Goal: Transaction & Acquisition: Download file/media

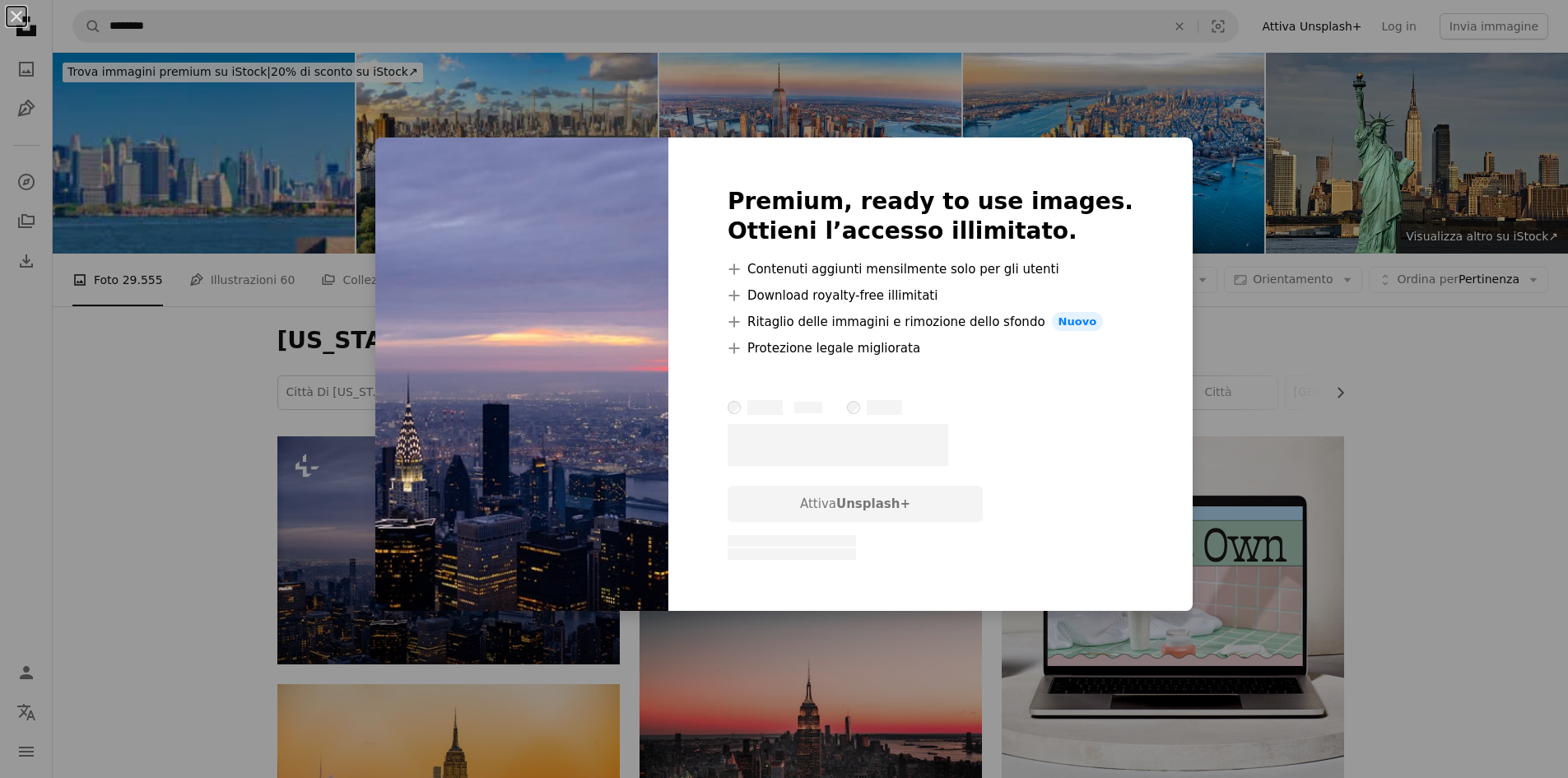
scroll to position [267, 0]
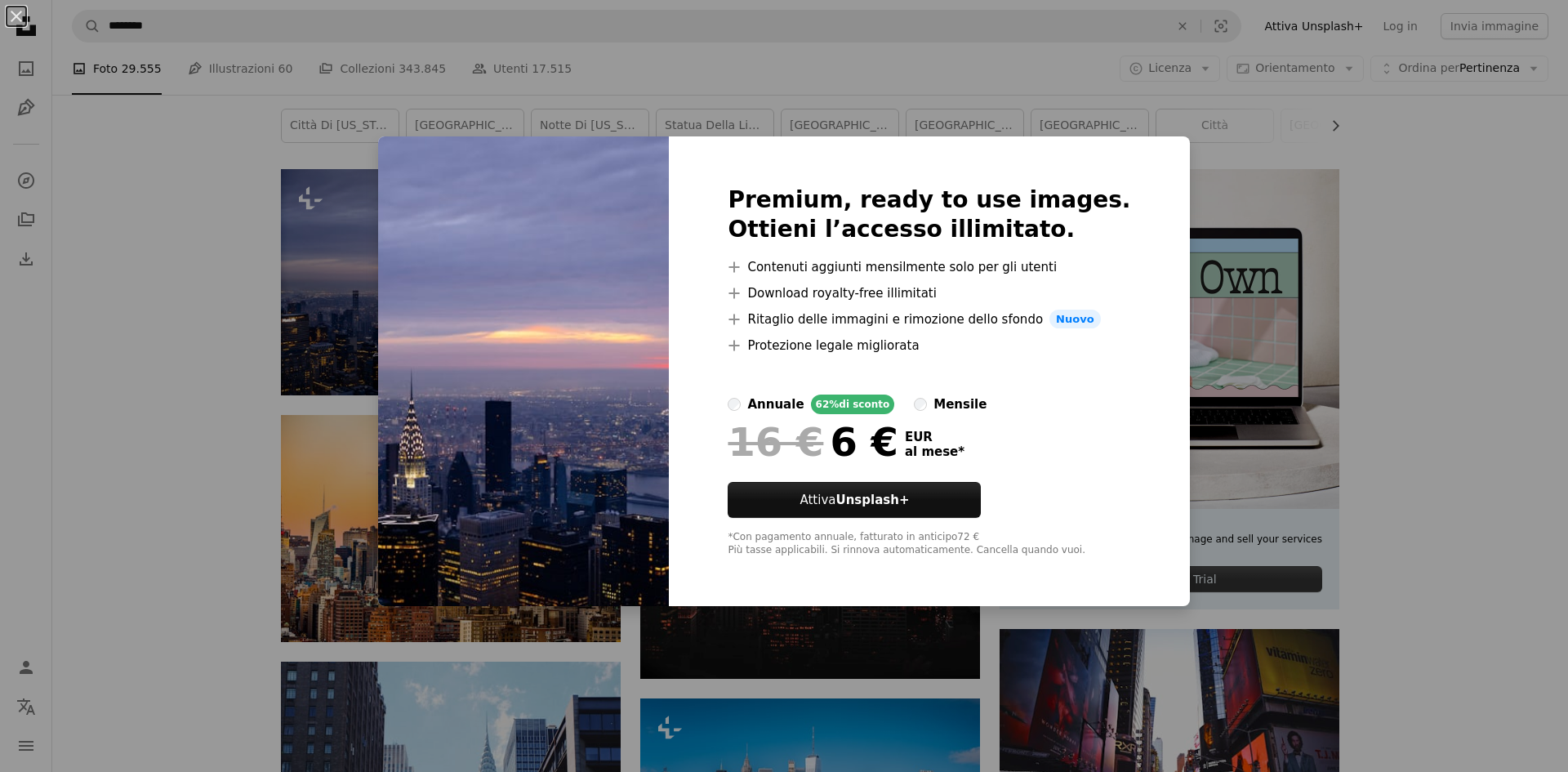
click at [275, 315] on div "An X shape Premium, ready to use images. Ottieni l’accesso illimitato. A plus s…" at bounding box center [784, 386] width 1568 height 772
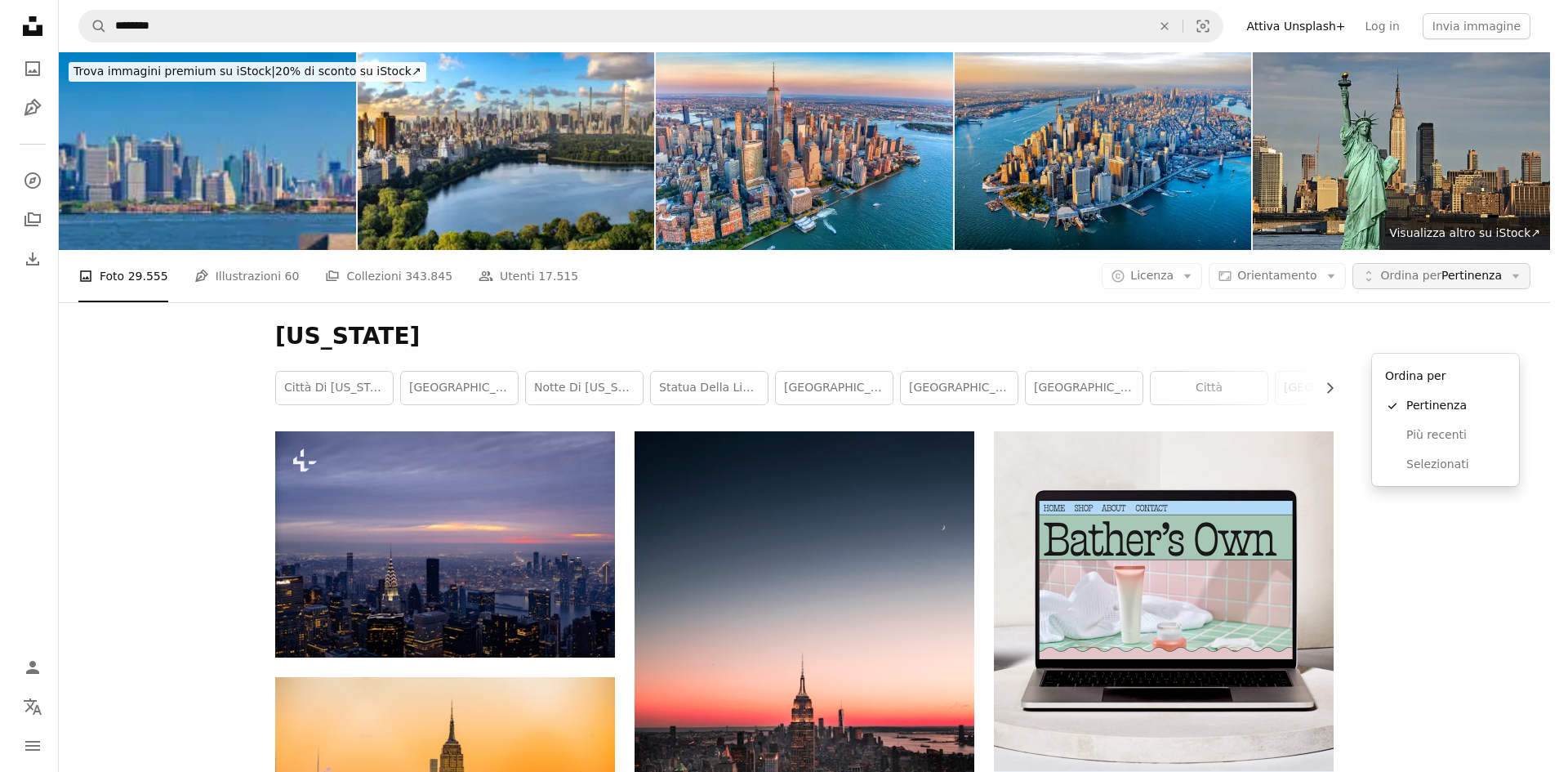
scroll to position [265, 0]
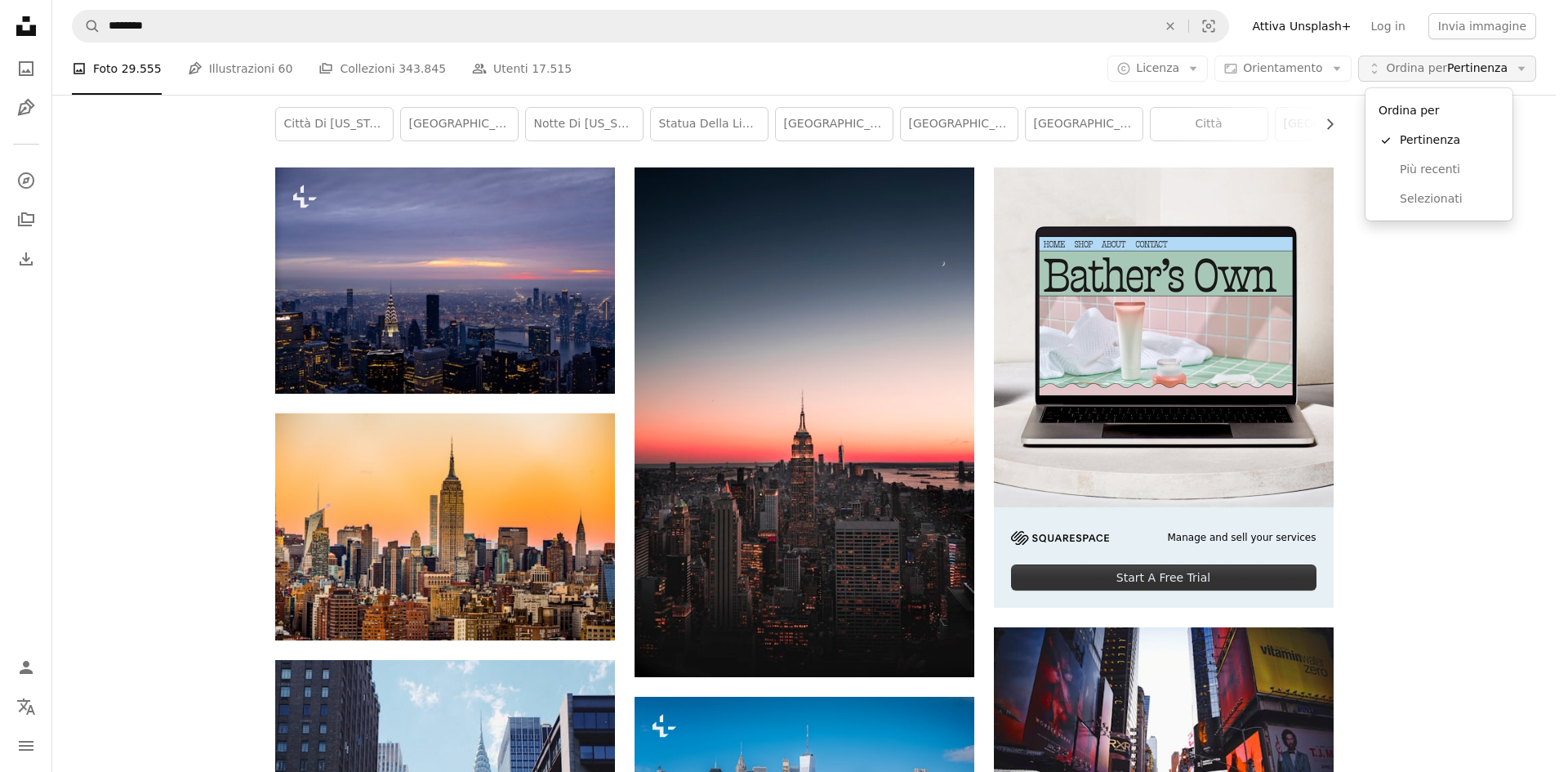
click at [1477, 62] on span "Ordina per Pertinenza" at bounding box center [1448, 69] width 121 height 17
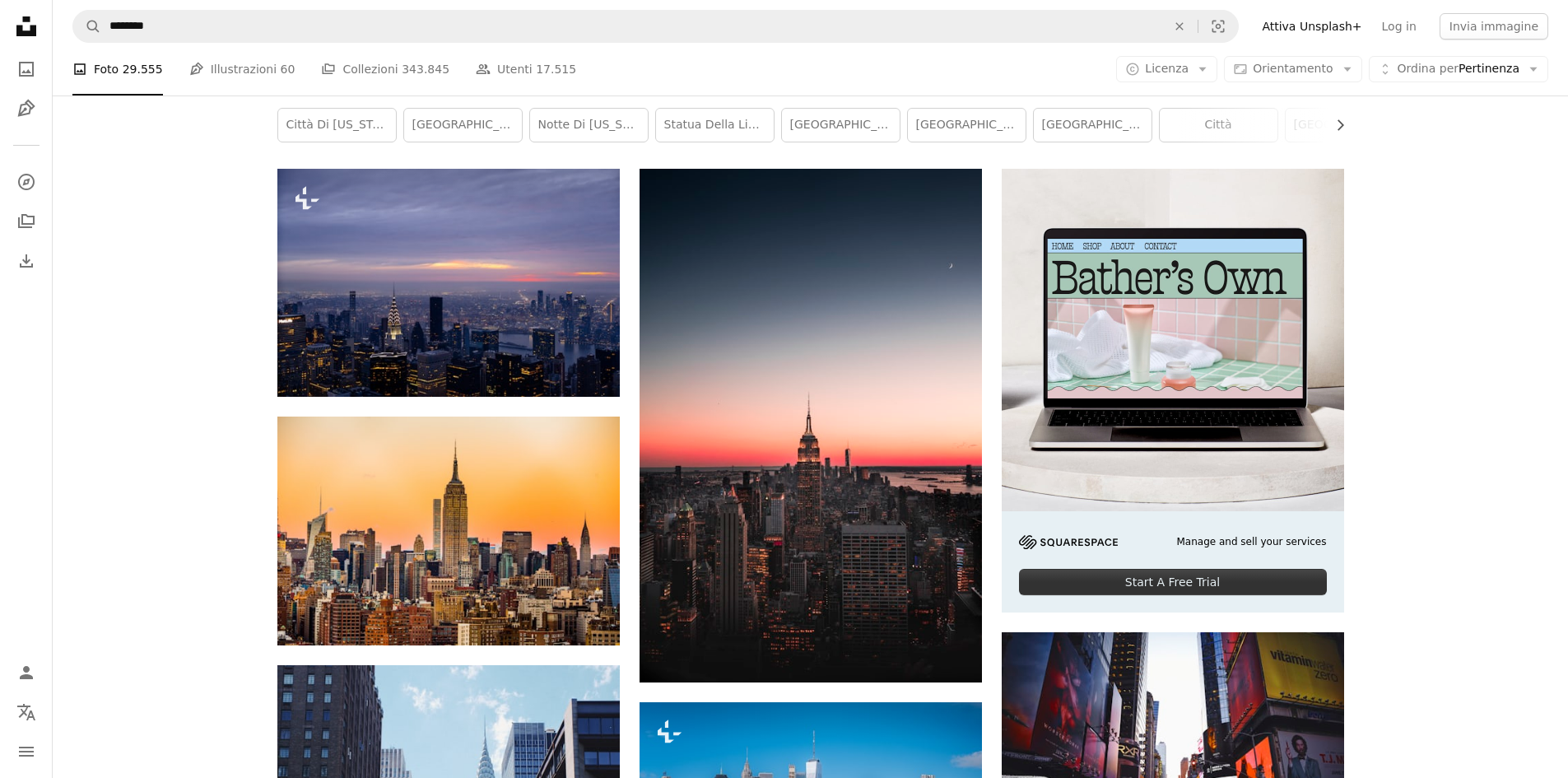
click at [1187, 70] on span "Licenza" at bounding box center [1166, 68] width 43 height 13
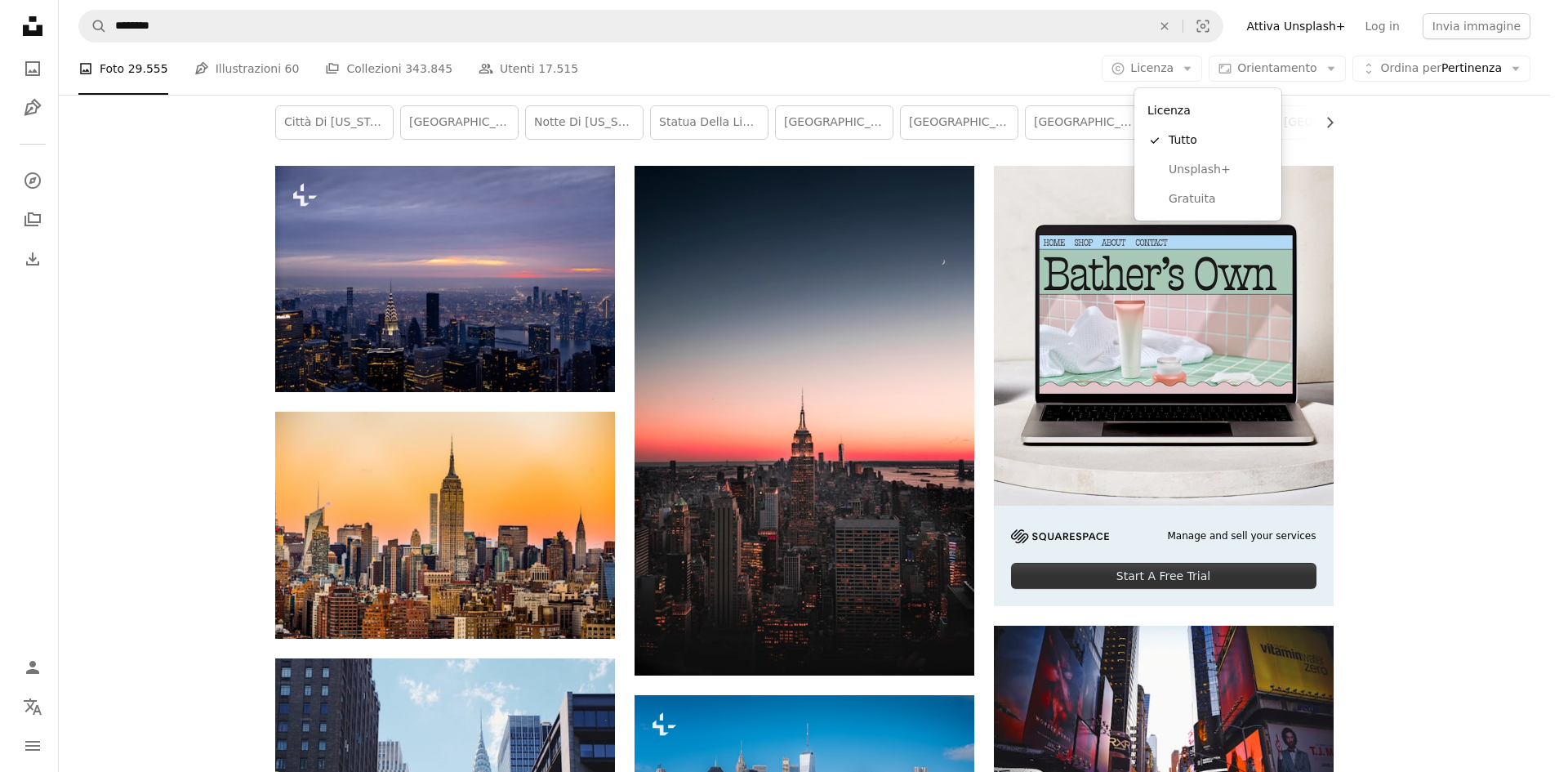
scroll to position [0, 0]
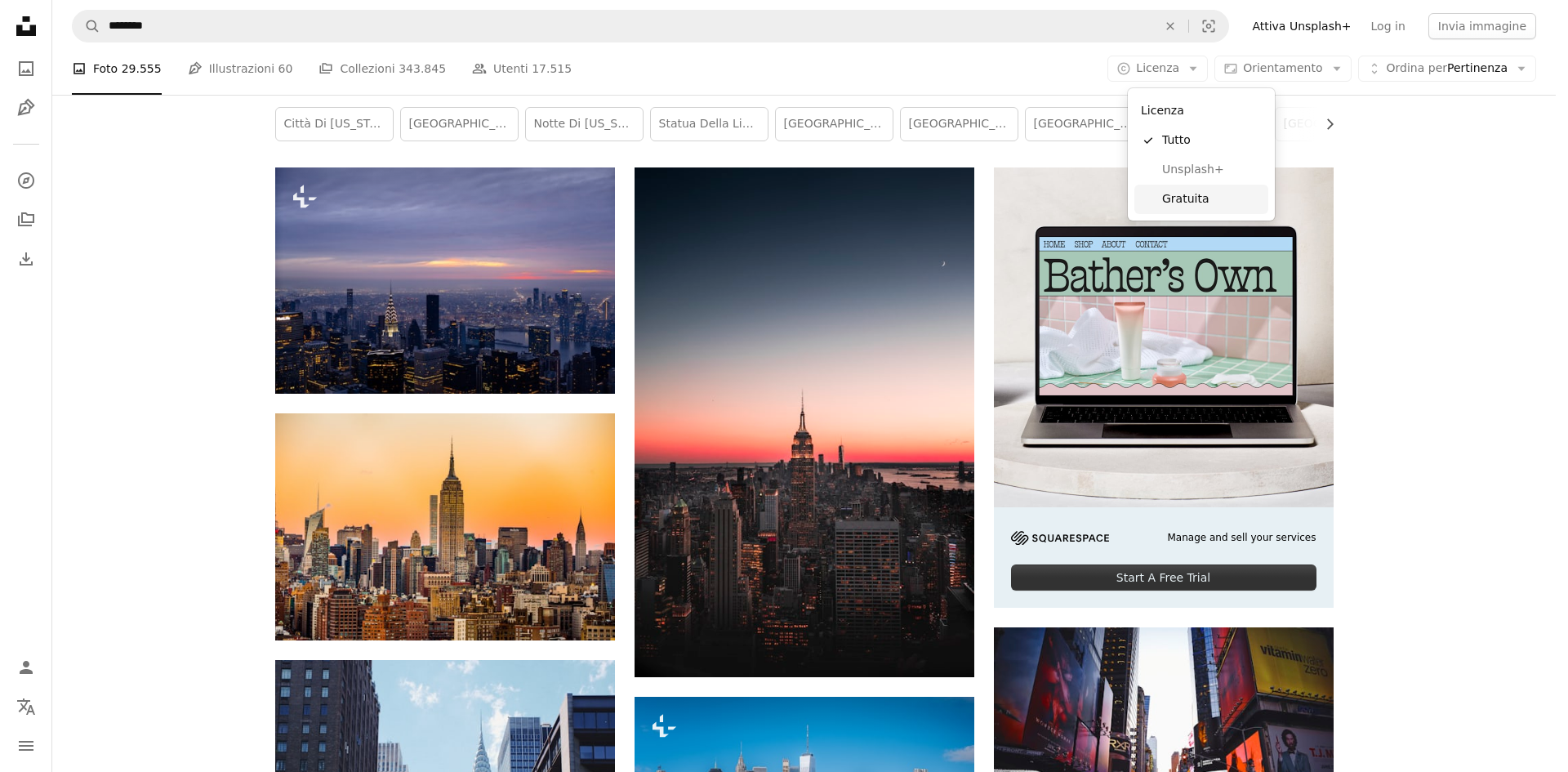
click at [1203, 200] on span "Gratuita" at bounding box center [1212, 199] width 100 height 17
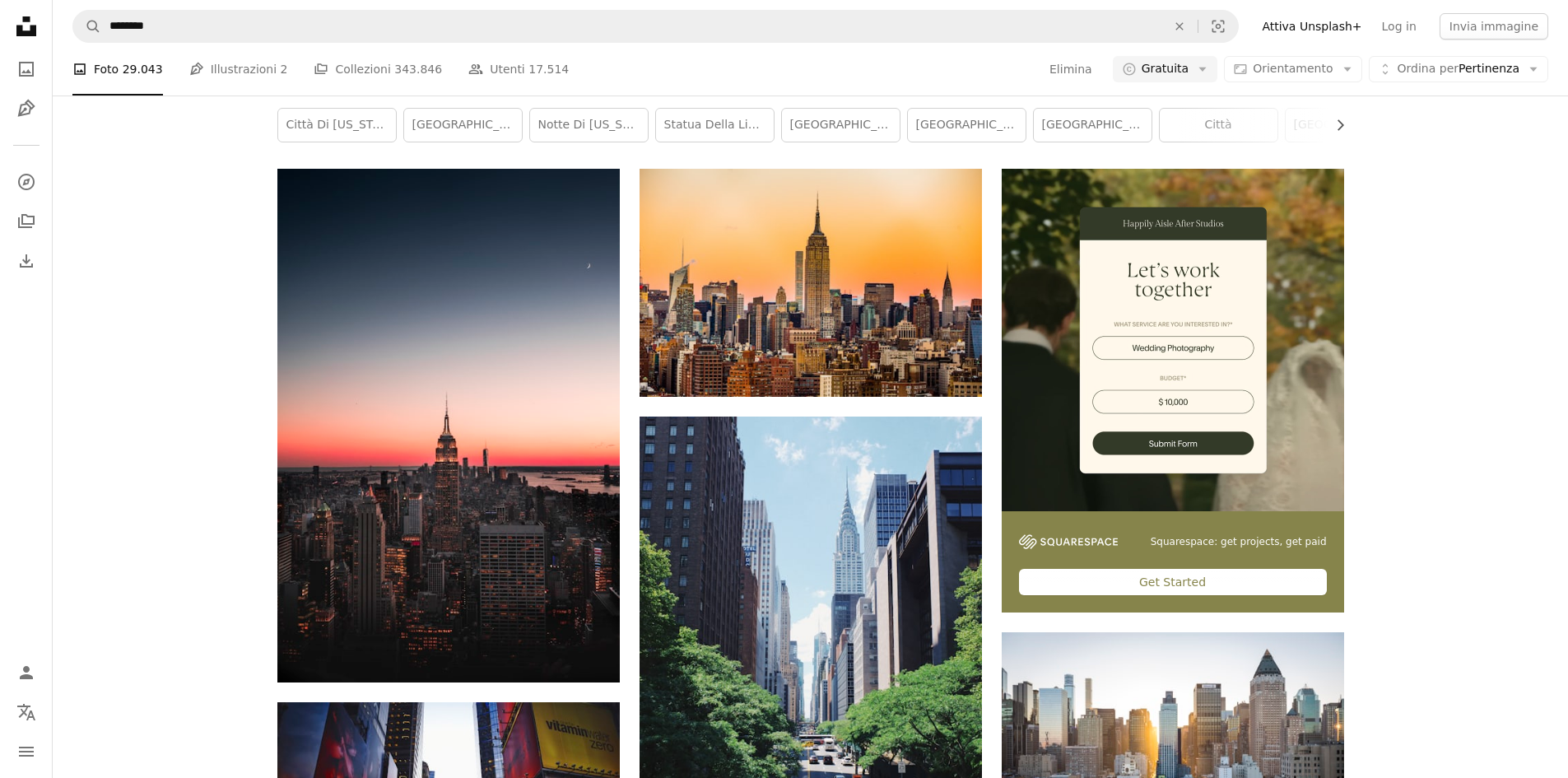
scroll to position [741, 0]
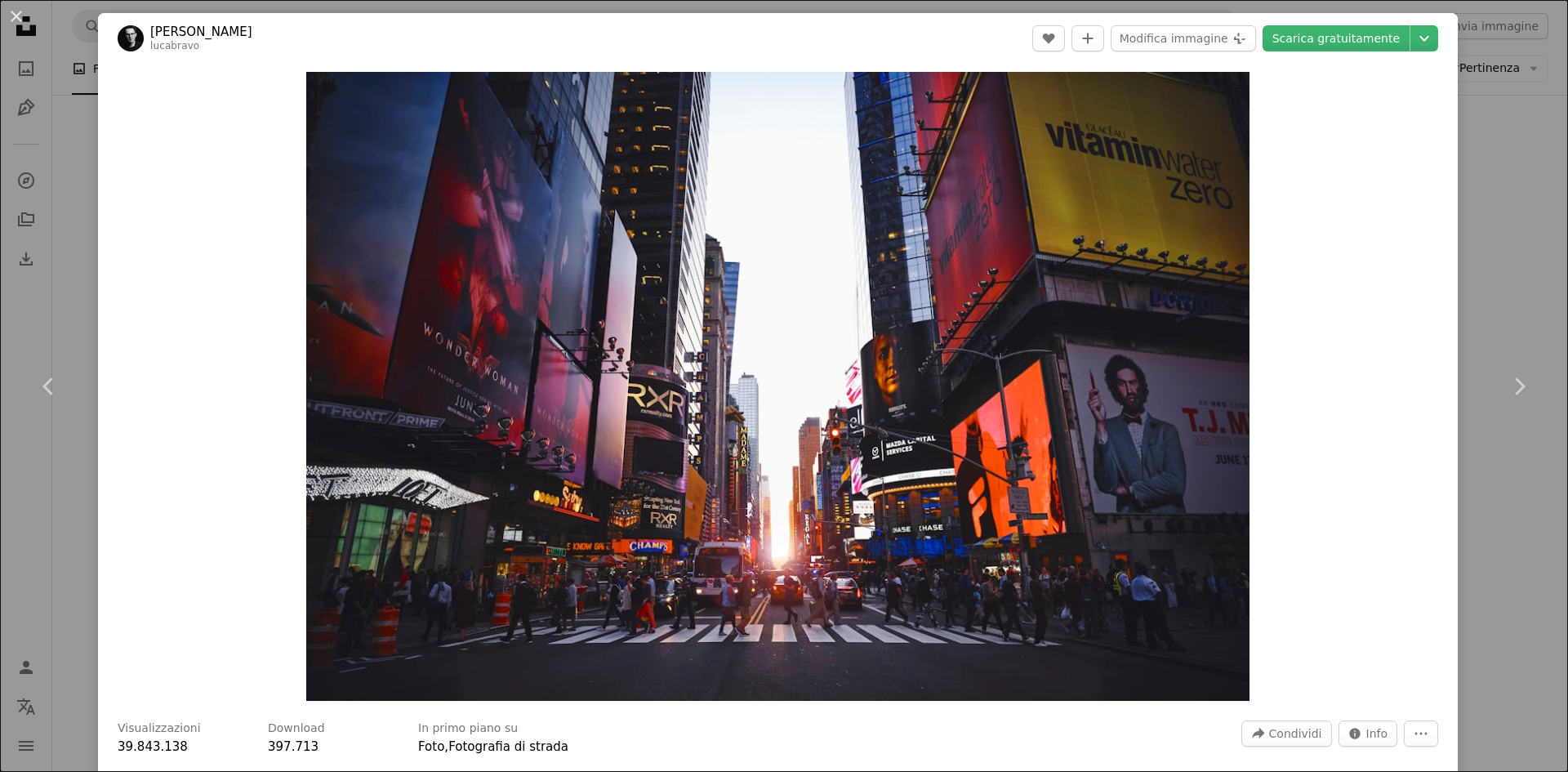
click at [1472, 222] on div "An X shape Chevron left Chevron right [PERSON_NAME] lucabravo A heart A plus si…" at bounding box center [784, 386] width 1568 height 772
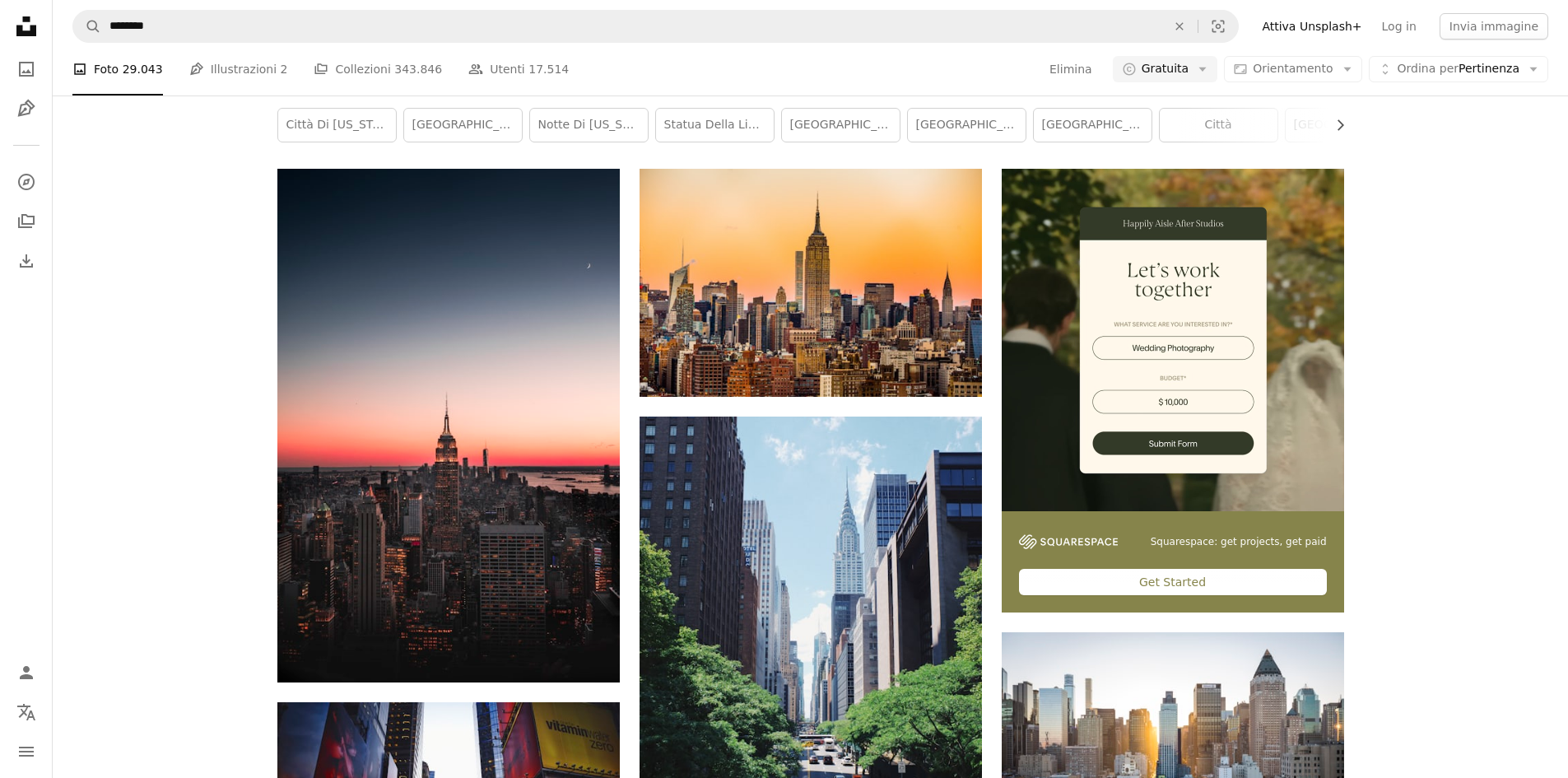
scroll to position [1895, 0]
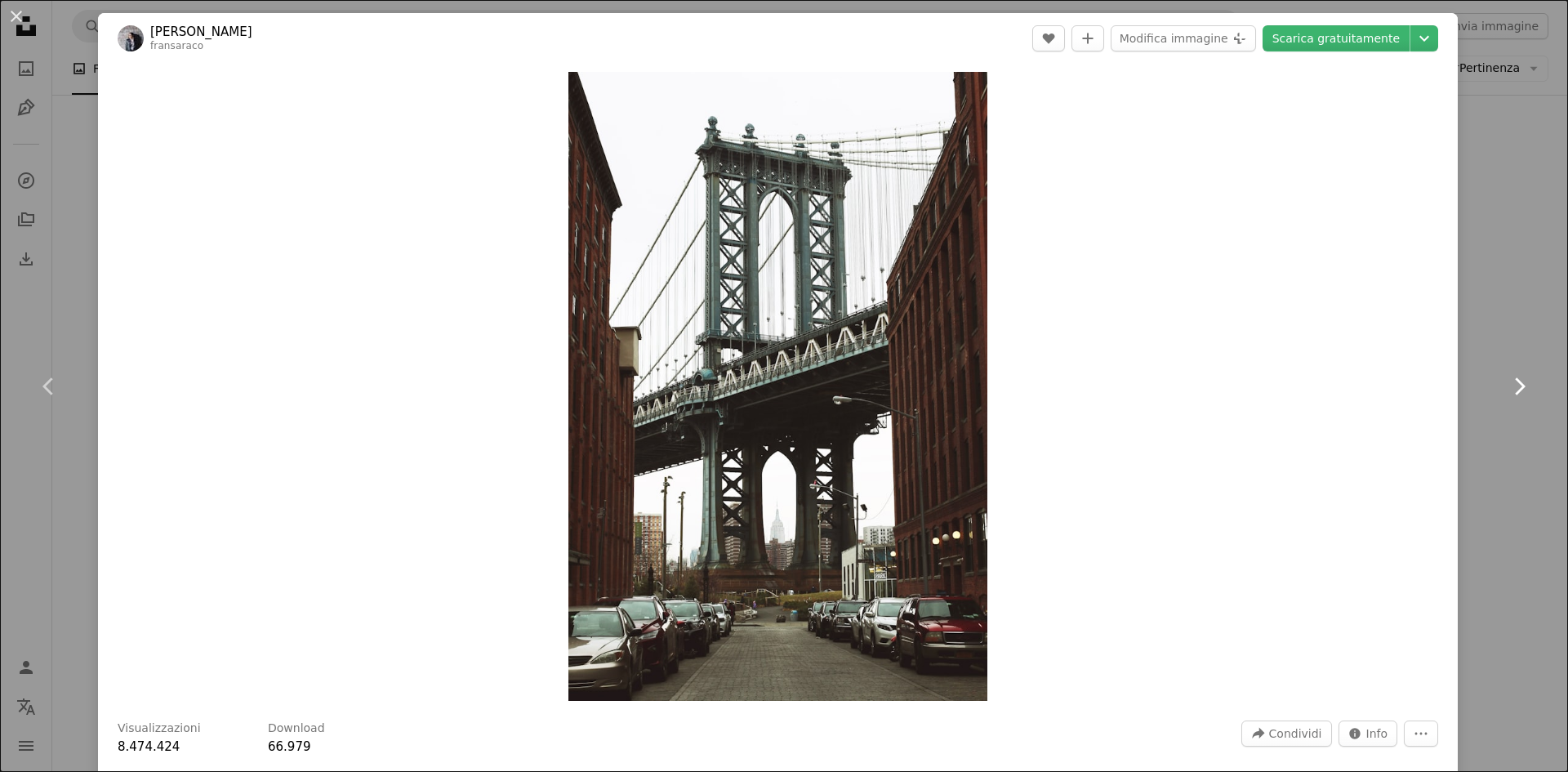
click at [1518, 326] on link "Chevron right" at bounding box center [1518, 386] width 98 height 157
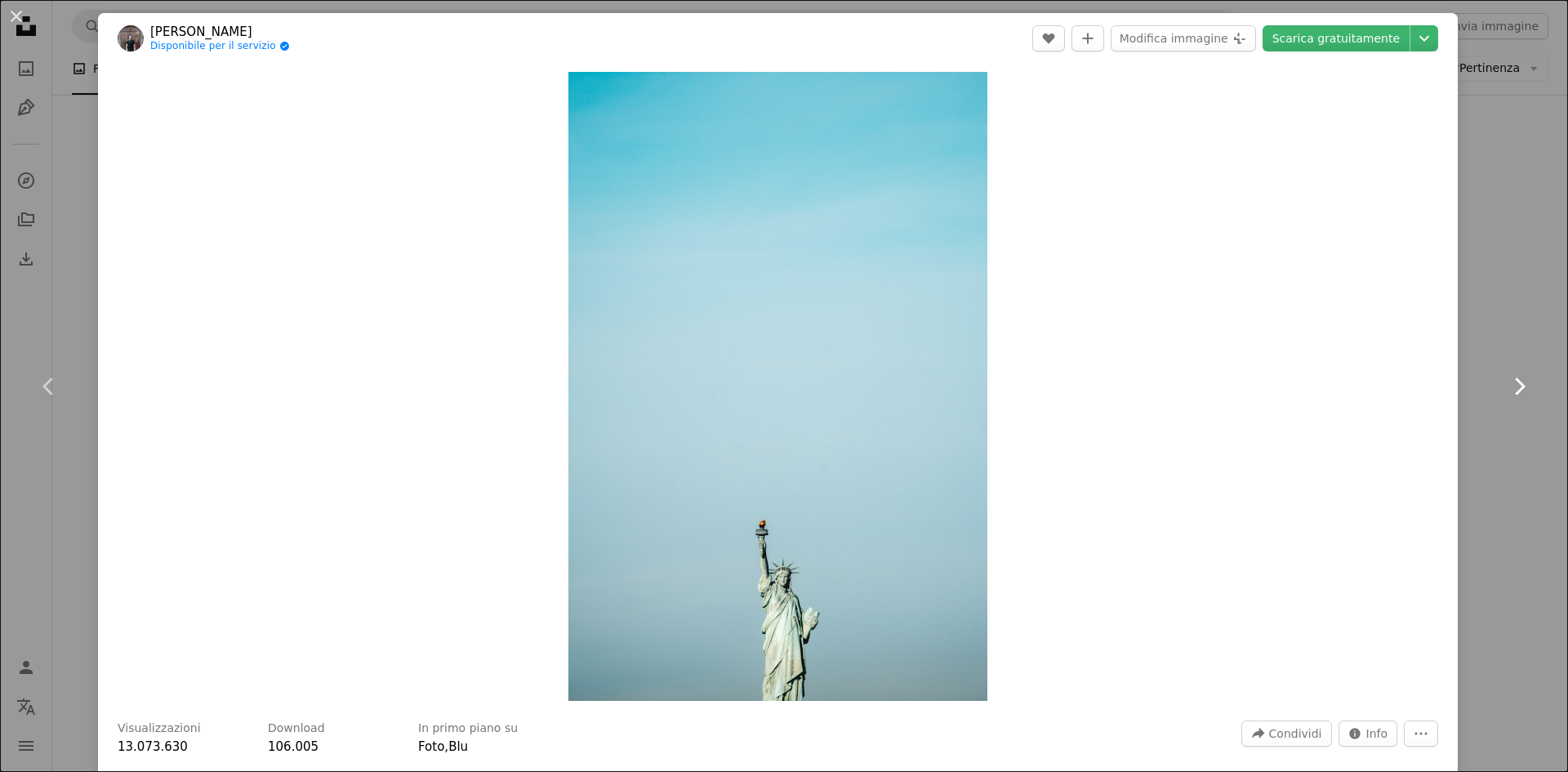
click at [1485, 333] on link "Chevron right" at bounding box center [1518, 386] width 98 height 157
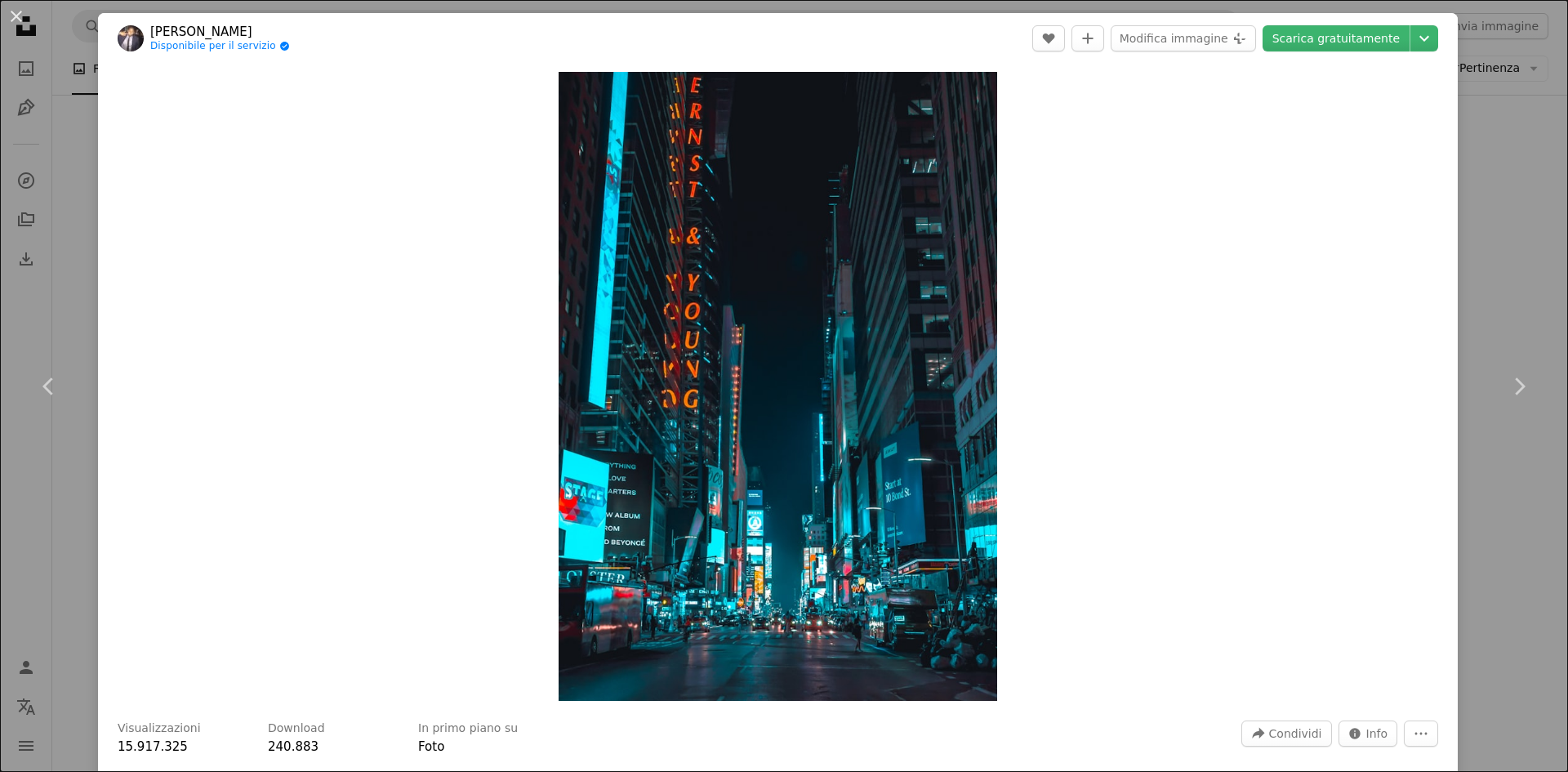
click at [1485, 287] on div "An X shape Chevron left Chevron right [PERSON_NAME] Disponibile per il servizio…" at bounding box center [784, 386] width 1568 height 772
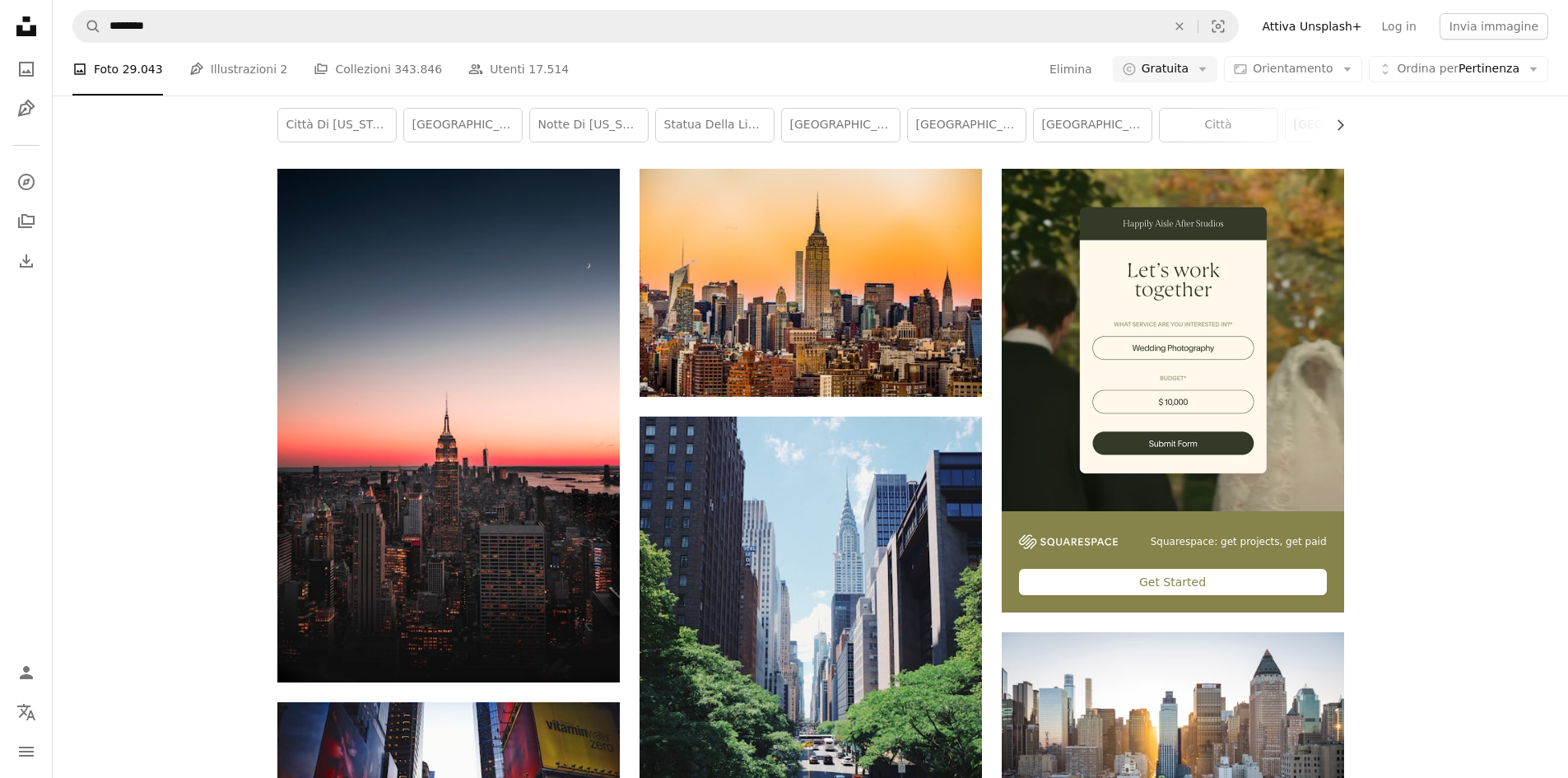
scroll to position [2306, 0]
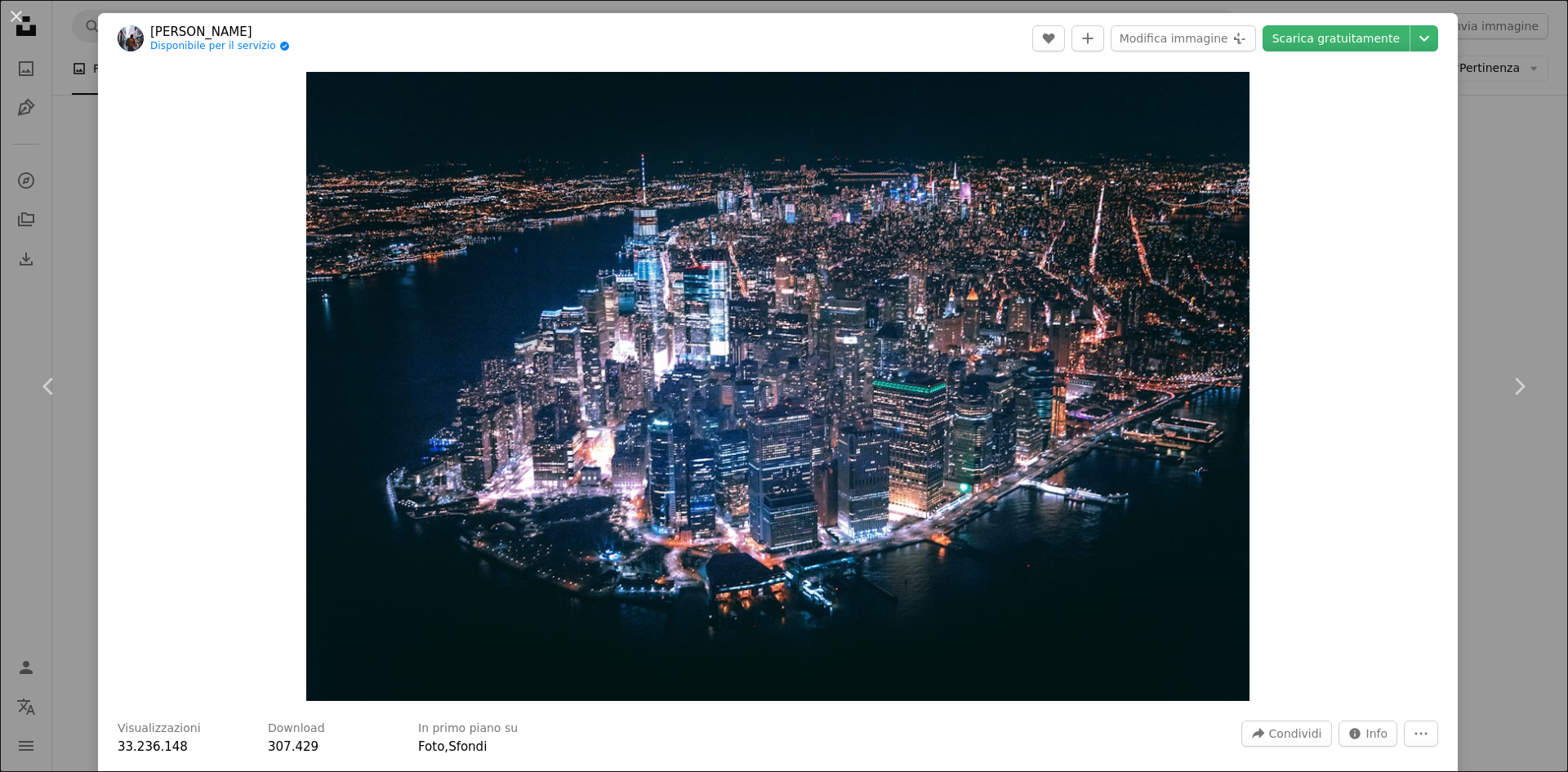
click at [1495, 293] on div "An X shape Chevron left Chevron right [PERSON_NAME] Disponibile per il servizio…" at bounding box center [784, 386] width 1568 height 772
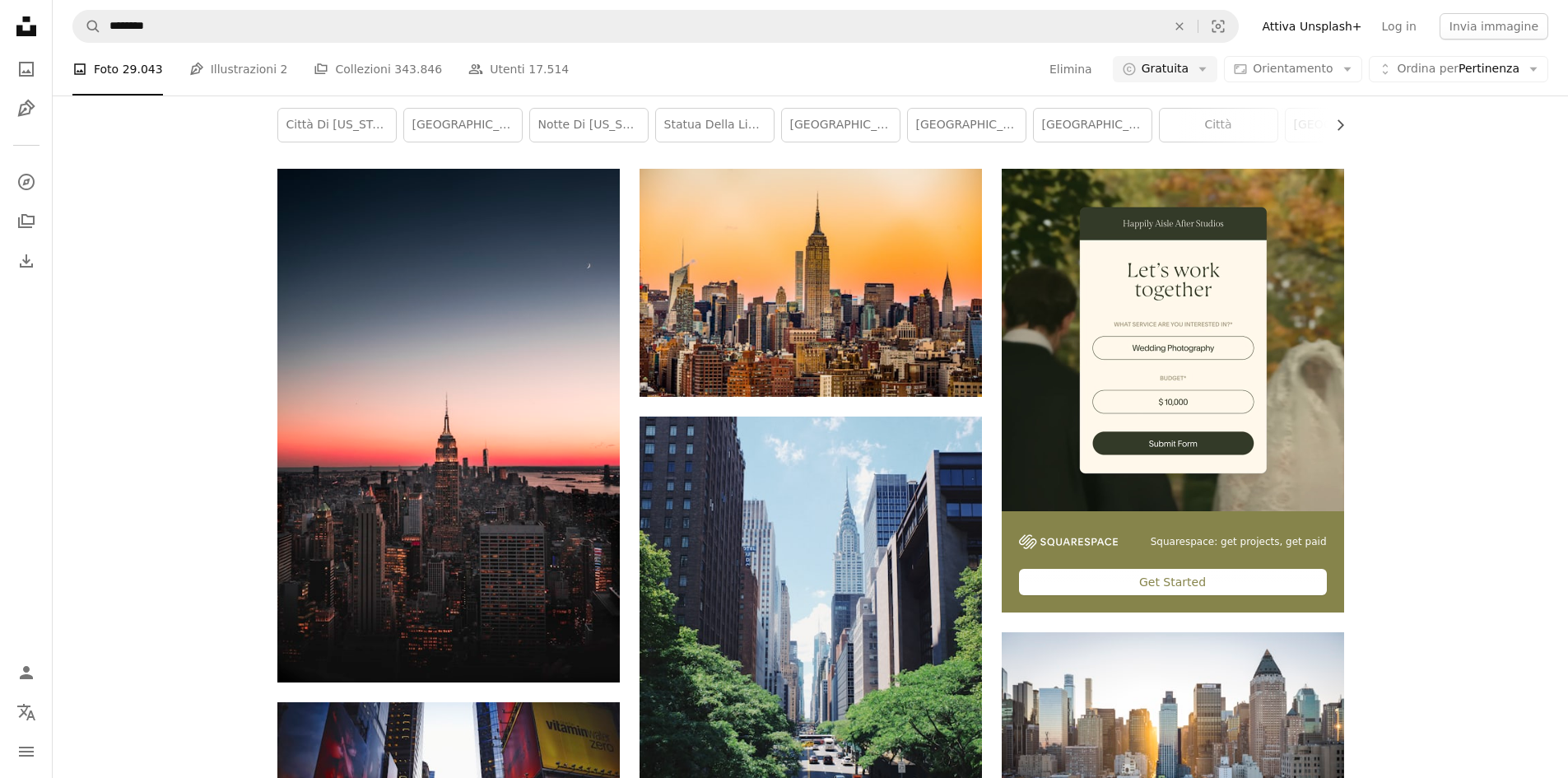
scroll to position [3212, 0]
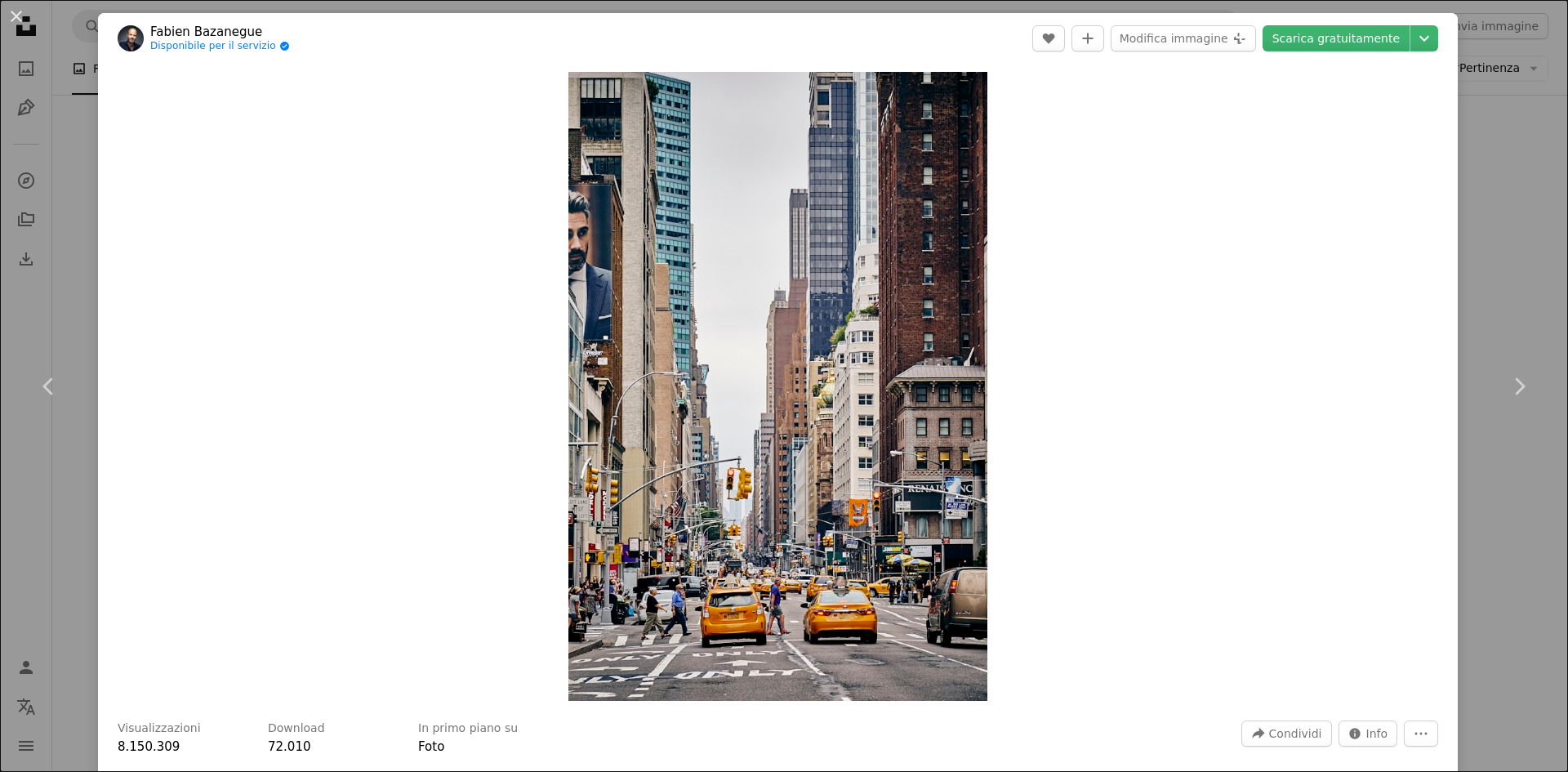
click at [1485, 304] on div "An X shape Chevron left Chevron right Fabien Bazanegue Disponibile per il servi…" at bounding box center [784, 386] width 1568 height 772
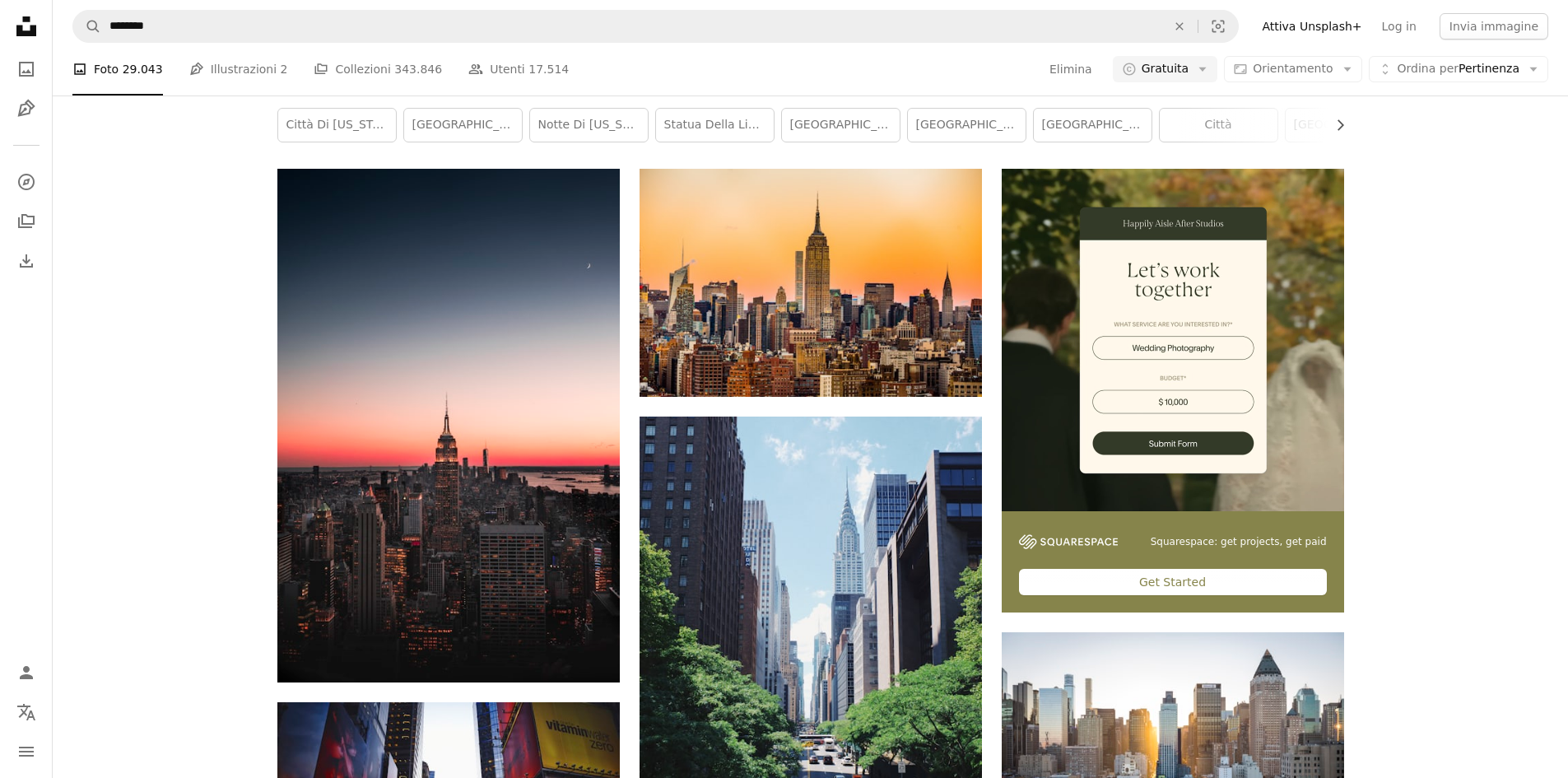
scroll to position [3871, 0]
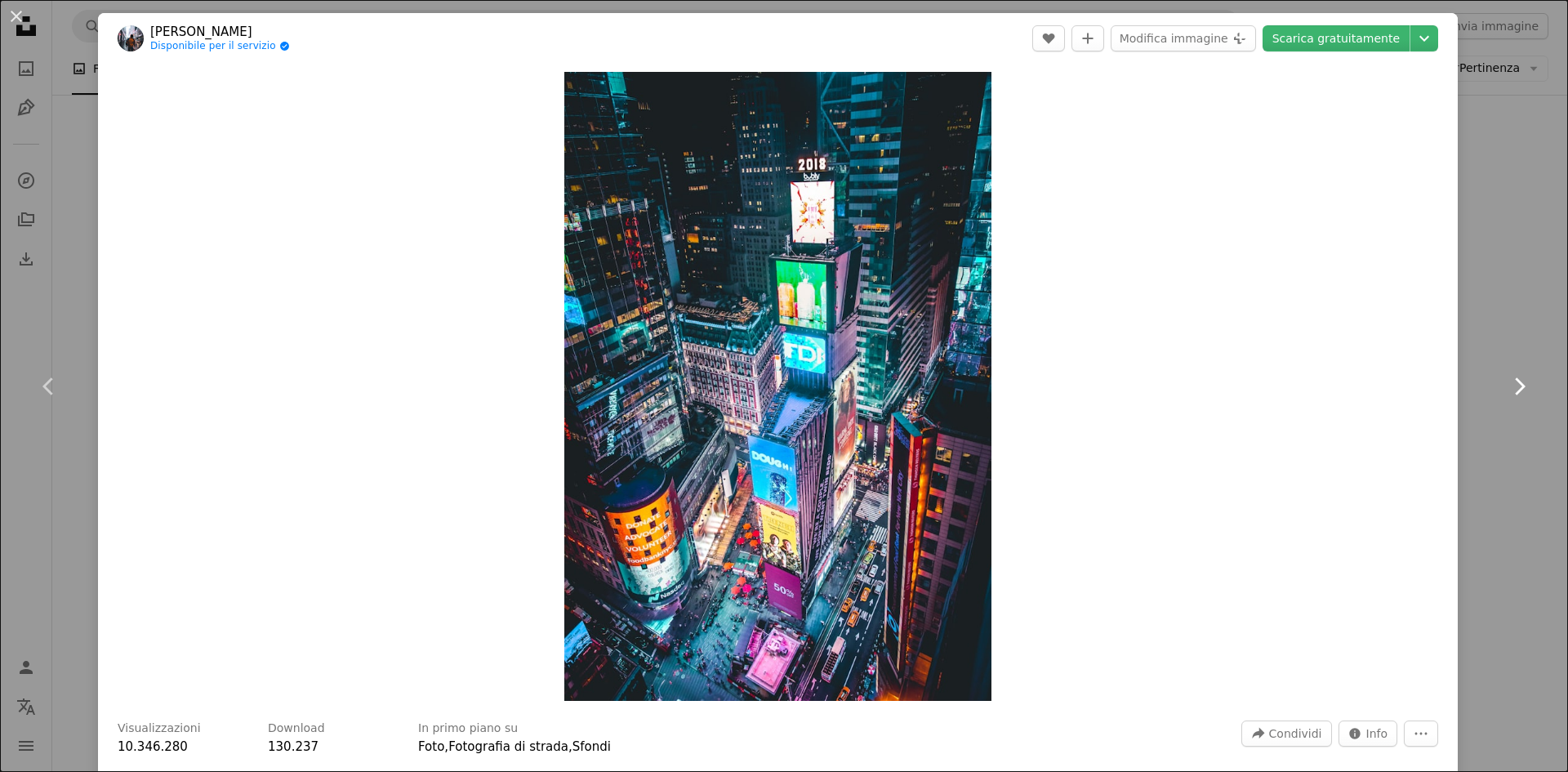
click at [1470, 335] on link "Chevron right" at bounding box center [1518, 386] width 98 height 157
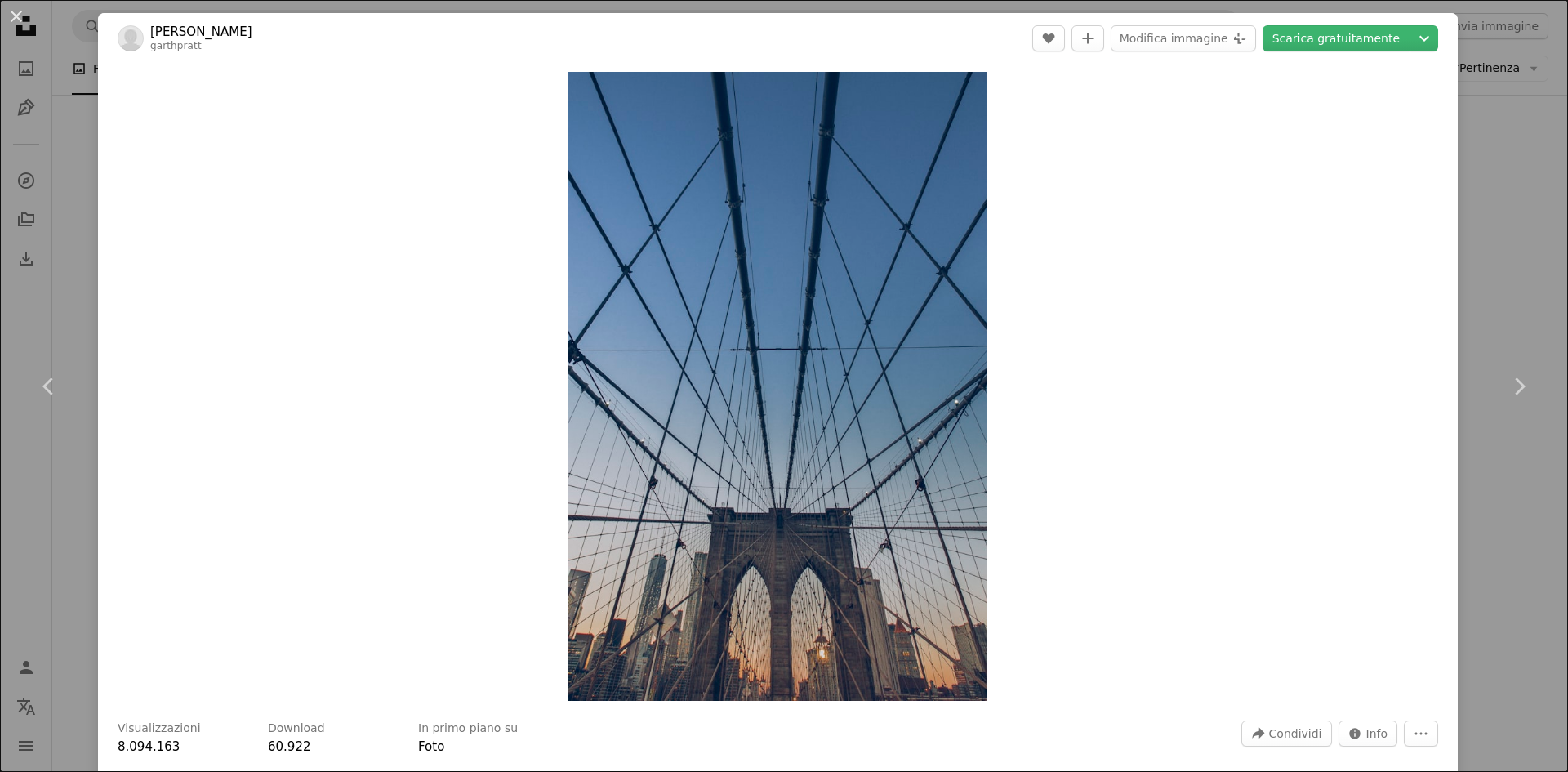
click at [1488, 240] on div "An X shape Chevron left Chevron right [PERSON_NAME] garthpratt A heart A plus s…" at bounding box center [784, 386] width 1568 height 772
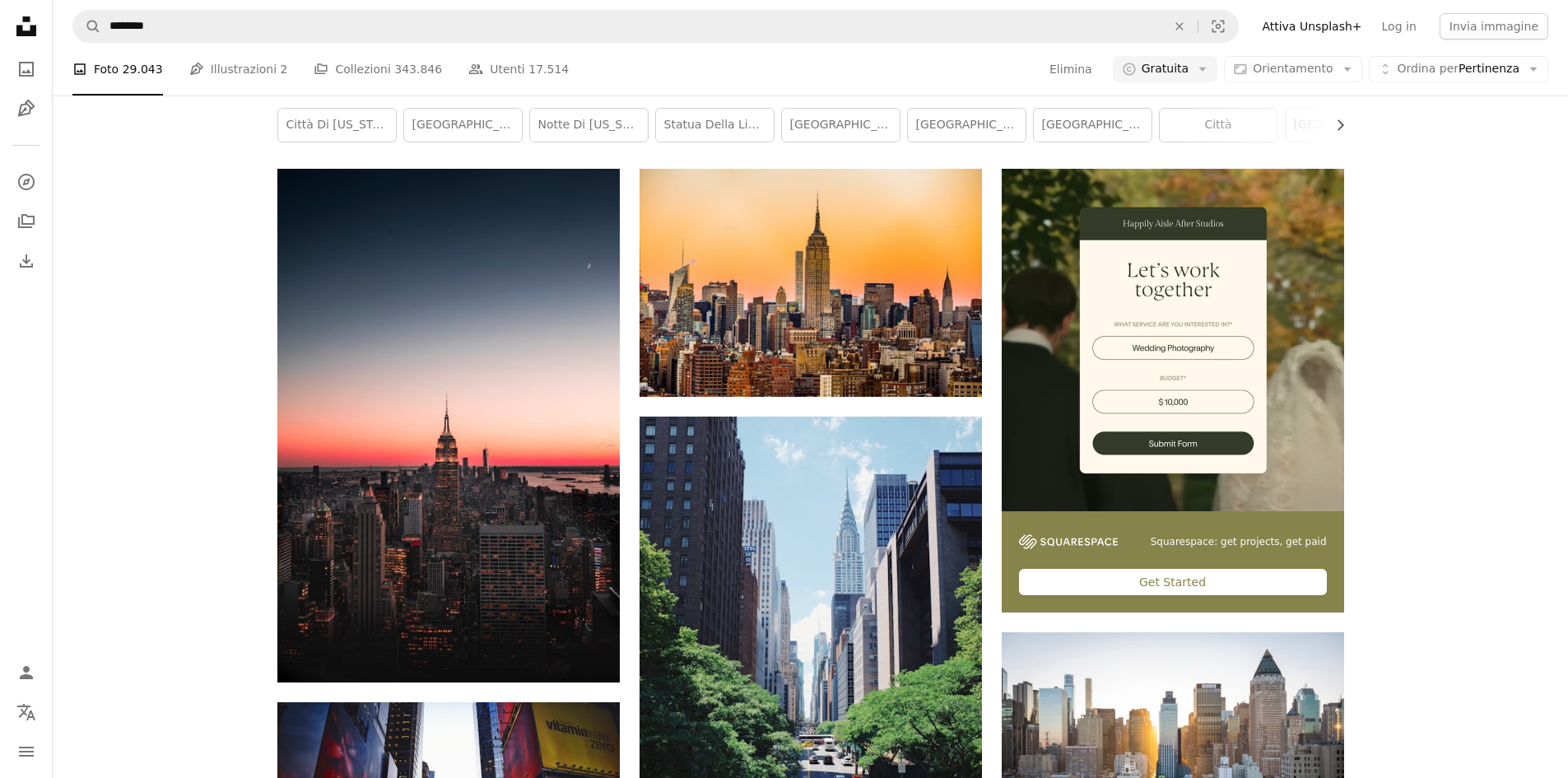
scroll to position [4365, 0]
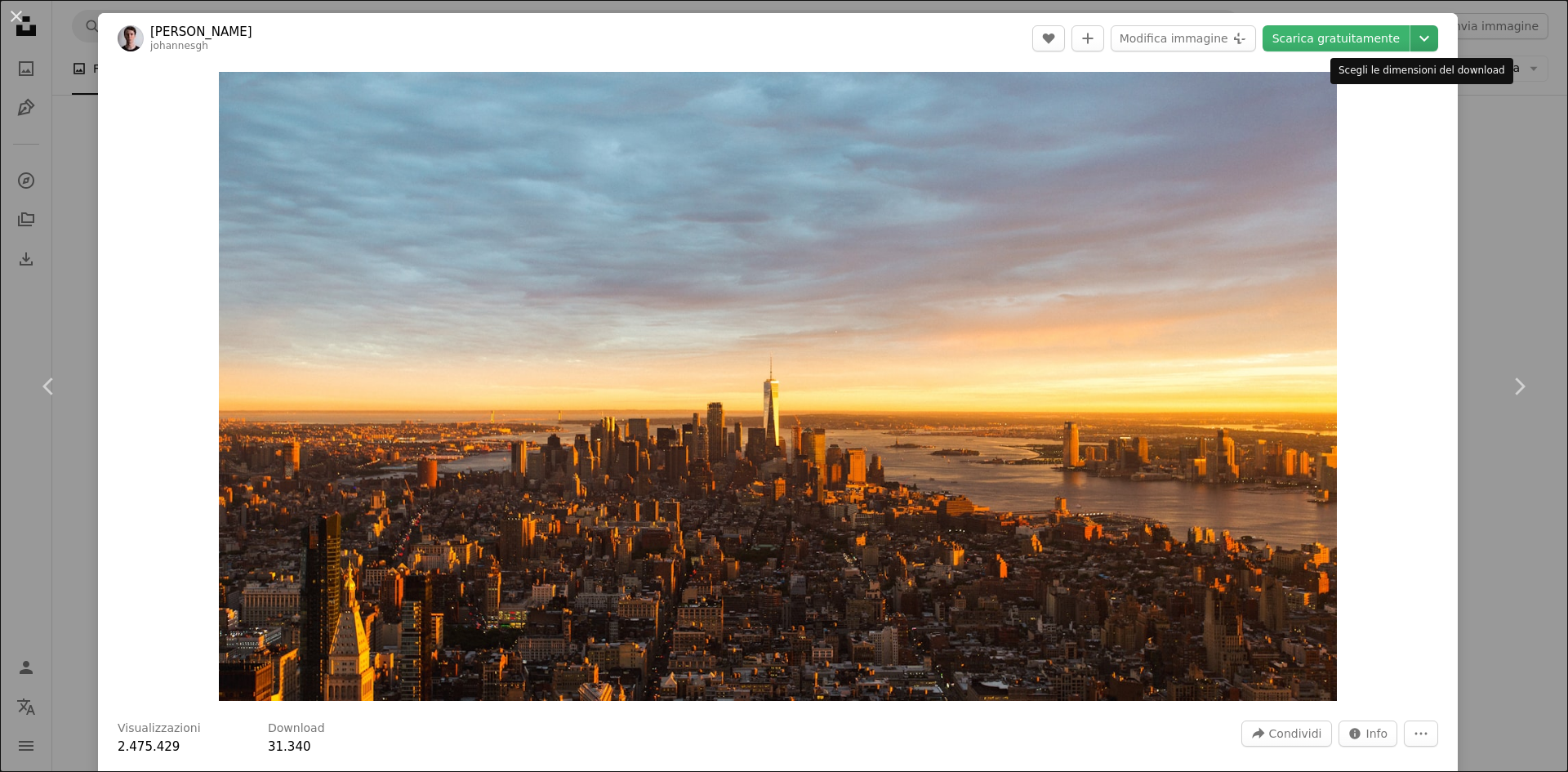
click at [1413, 41] on icon "Chevron down" at bounding box center [1424, 38] width 26 height 19
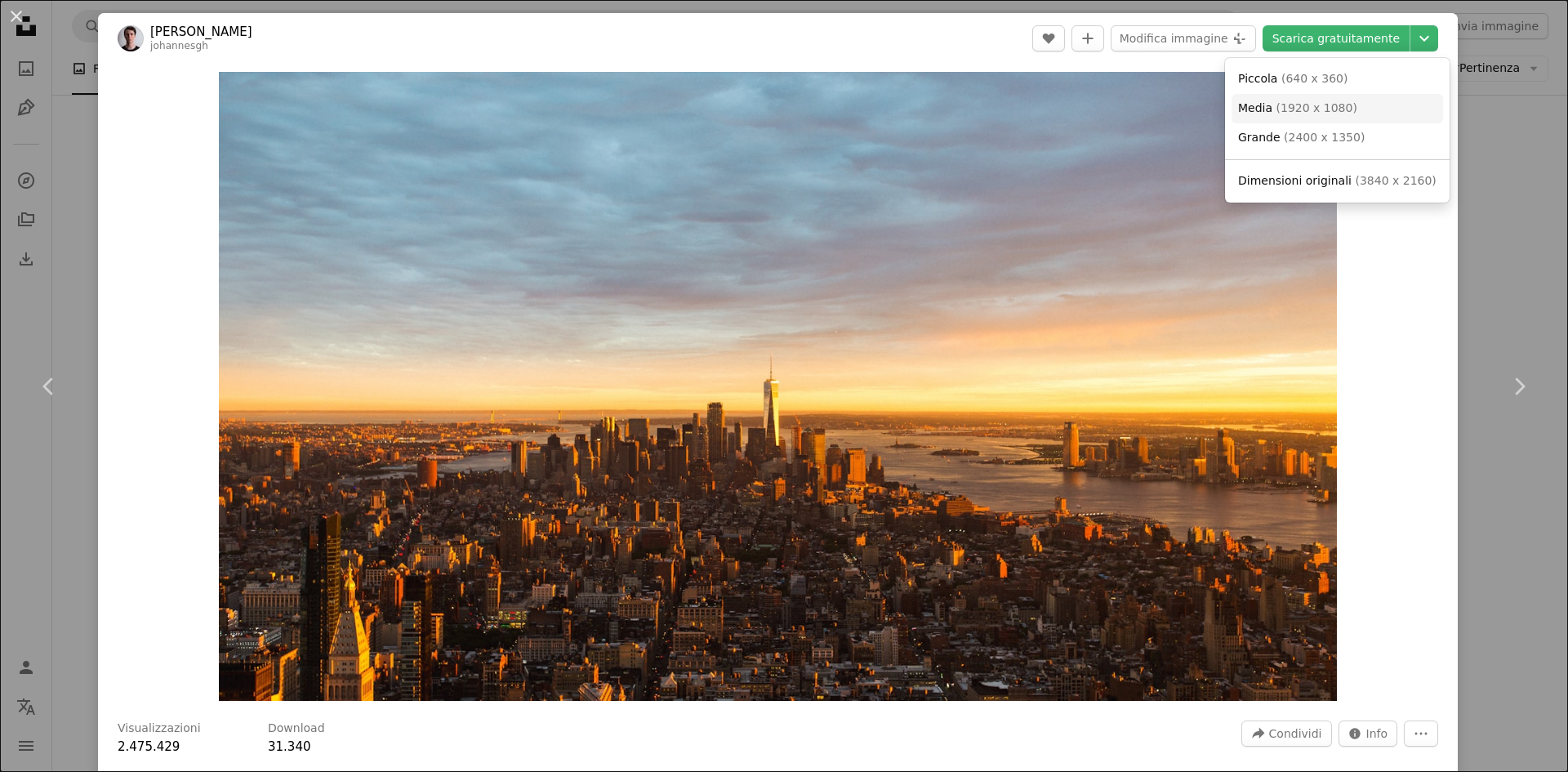
click at [1295, 111] on span "( 1920 x 1080 )" at bounding box center [1317, 107] width 81 height 13
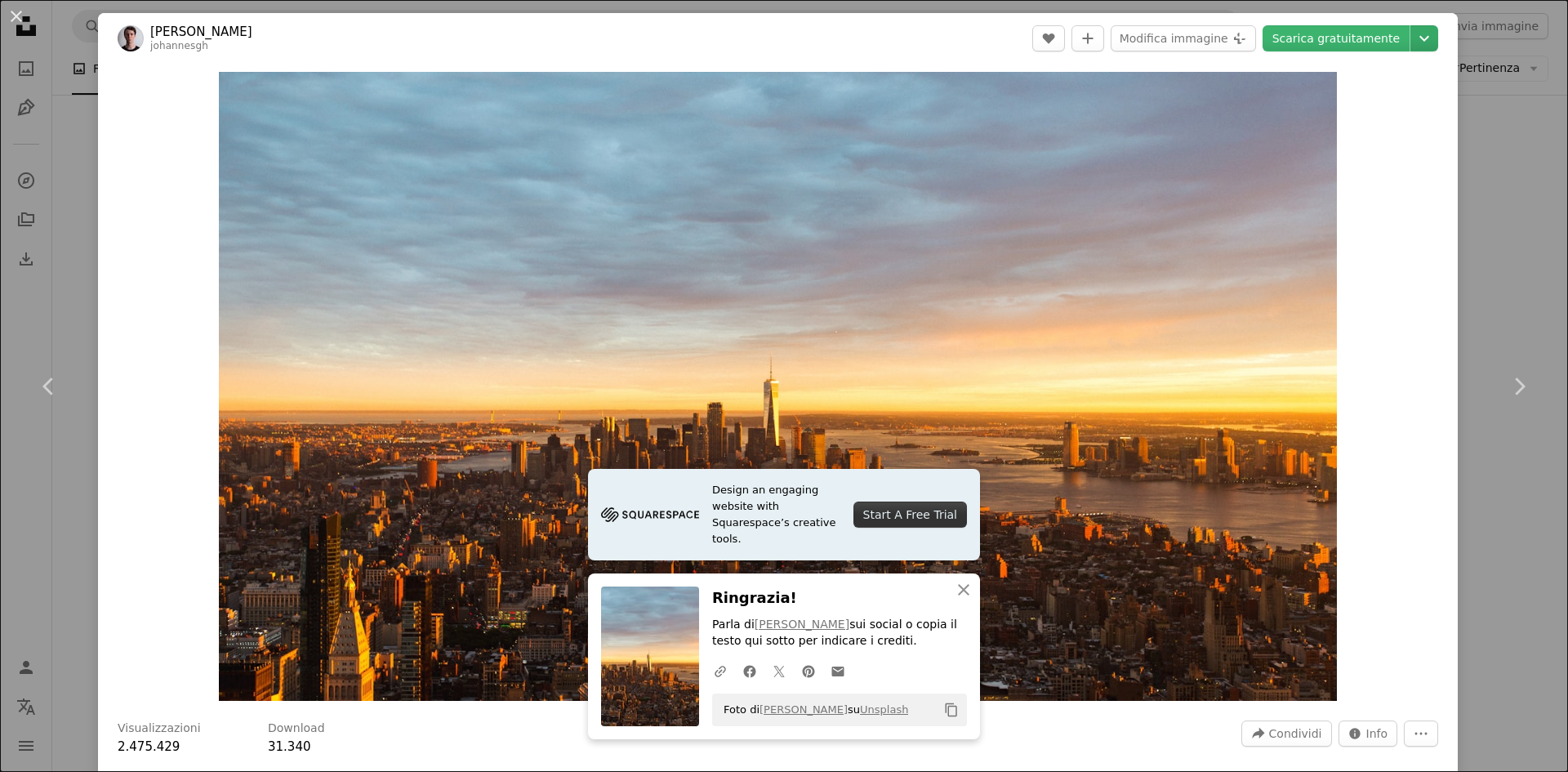
click at [1411, 39] on icon "Chevron down" at bounding box center [1424, 38] width 26 height 19
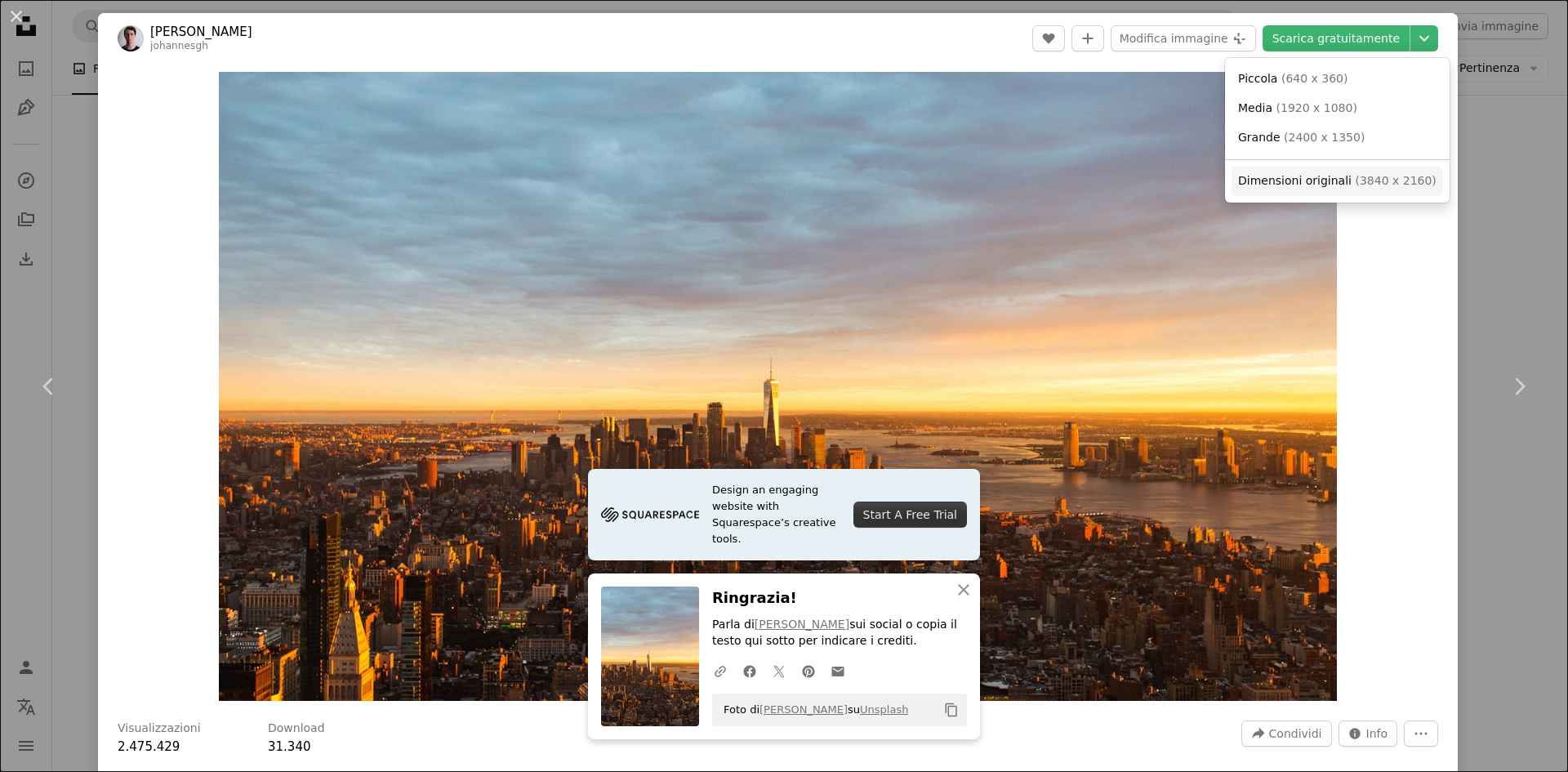
click at [1316, 186] on span "Dimensioni originali" at bounding box center [1296, 181] width 114 height 13
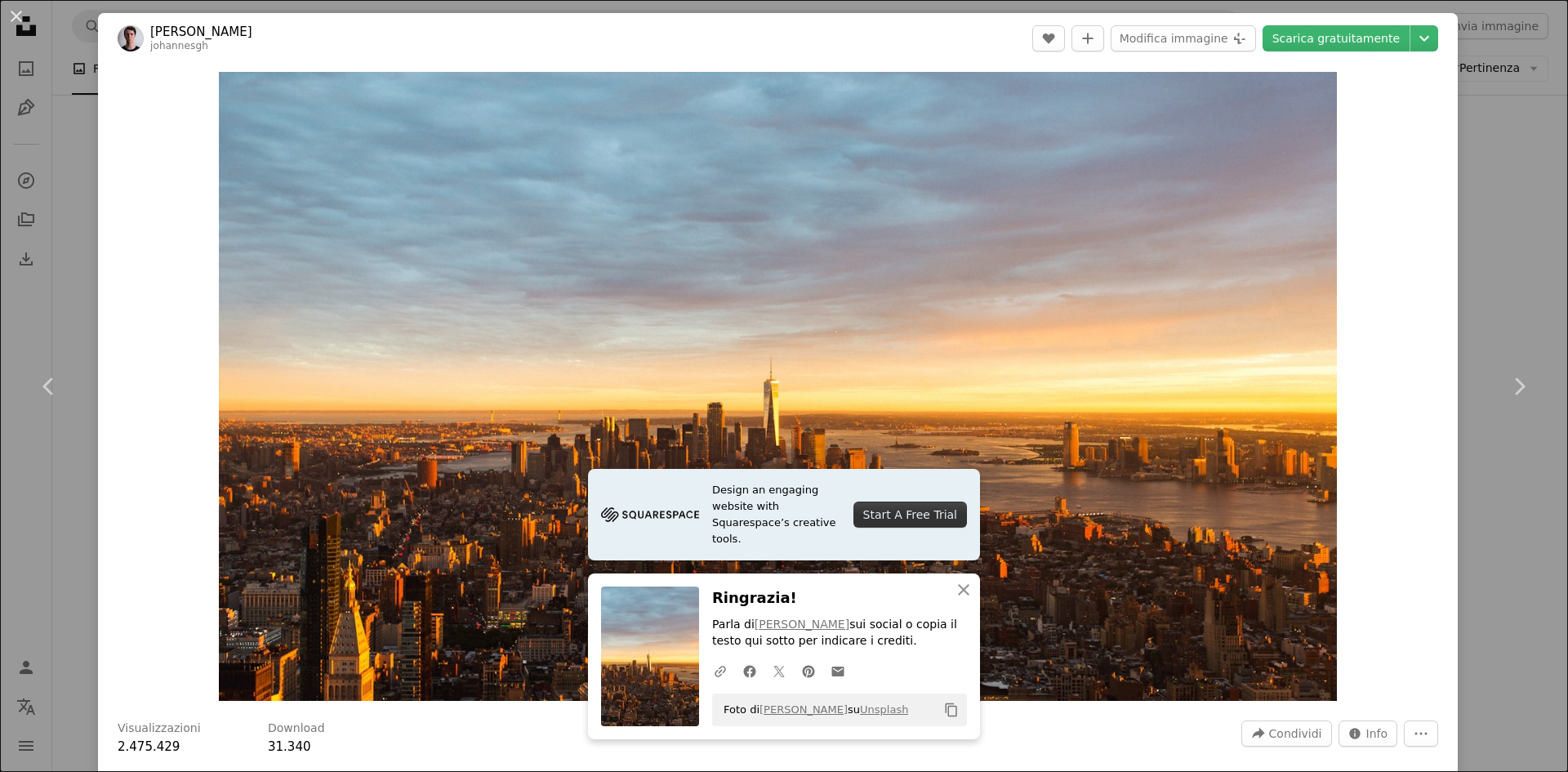
click at [1529, 243] on div "An X shape Chevron left Chevron right [PERSON_NAME] johannesgh A heart A plus s…" at bounding box center [784, 386] width 1568 height 772
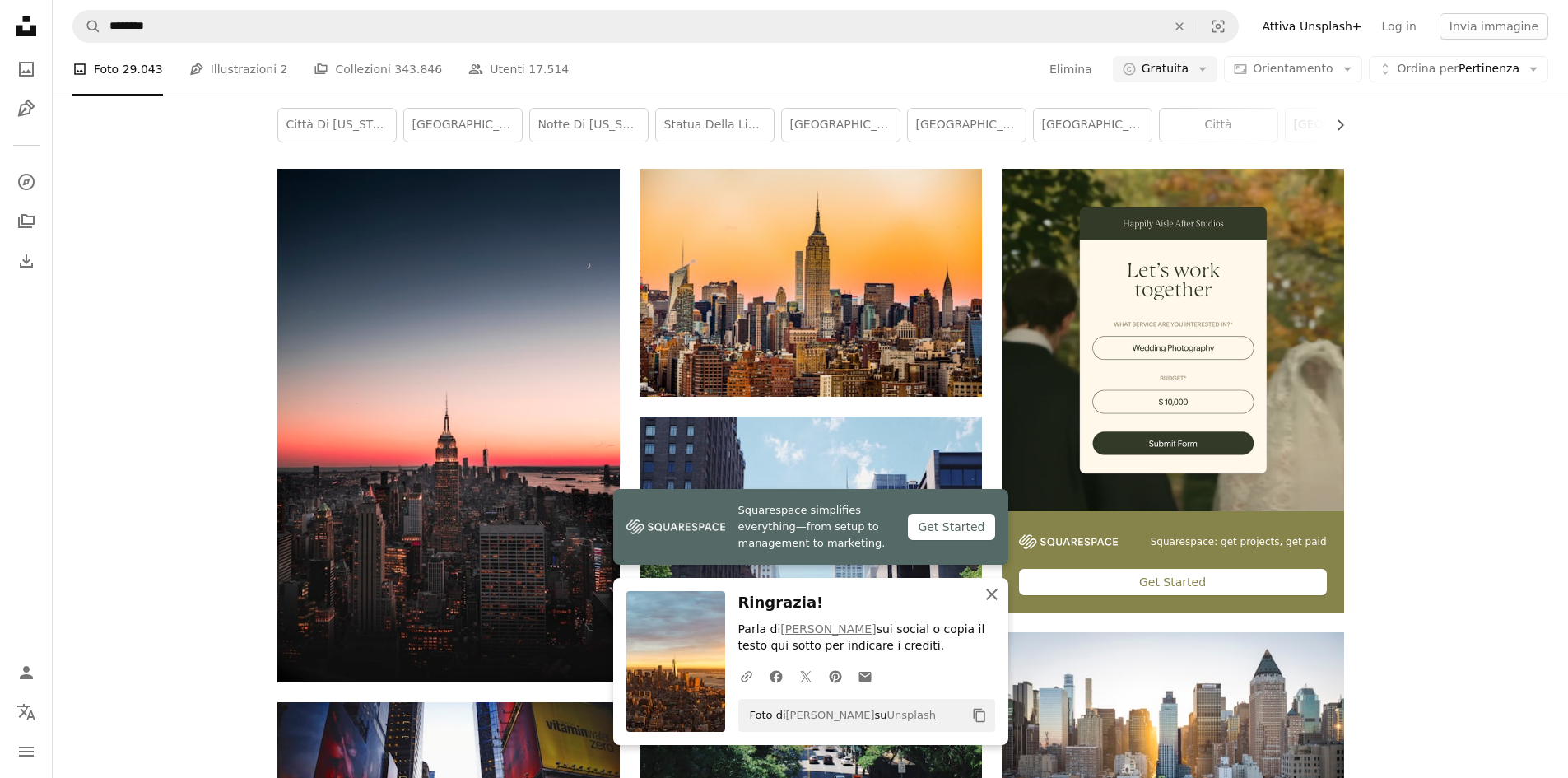
scroll to position [4941, 0]
click at [994, 601] on icon "An X shape" at bounding box center [991, 594] width 19 height 19
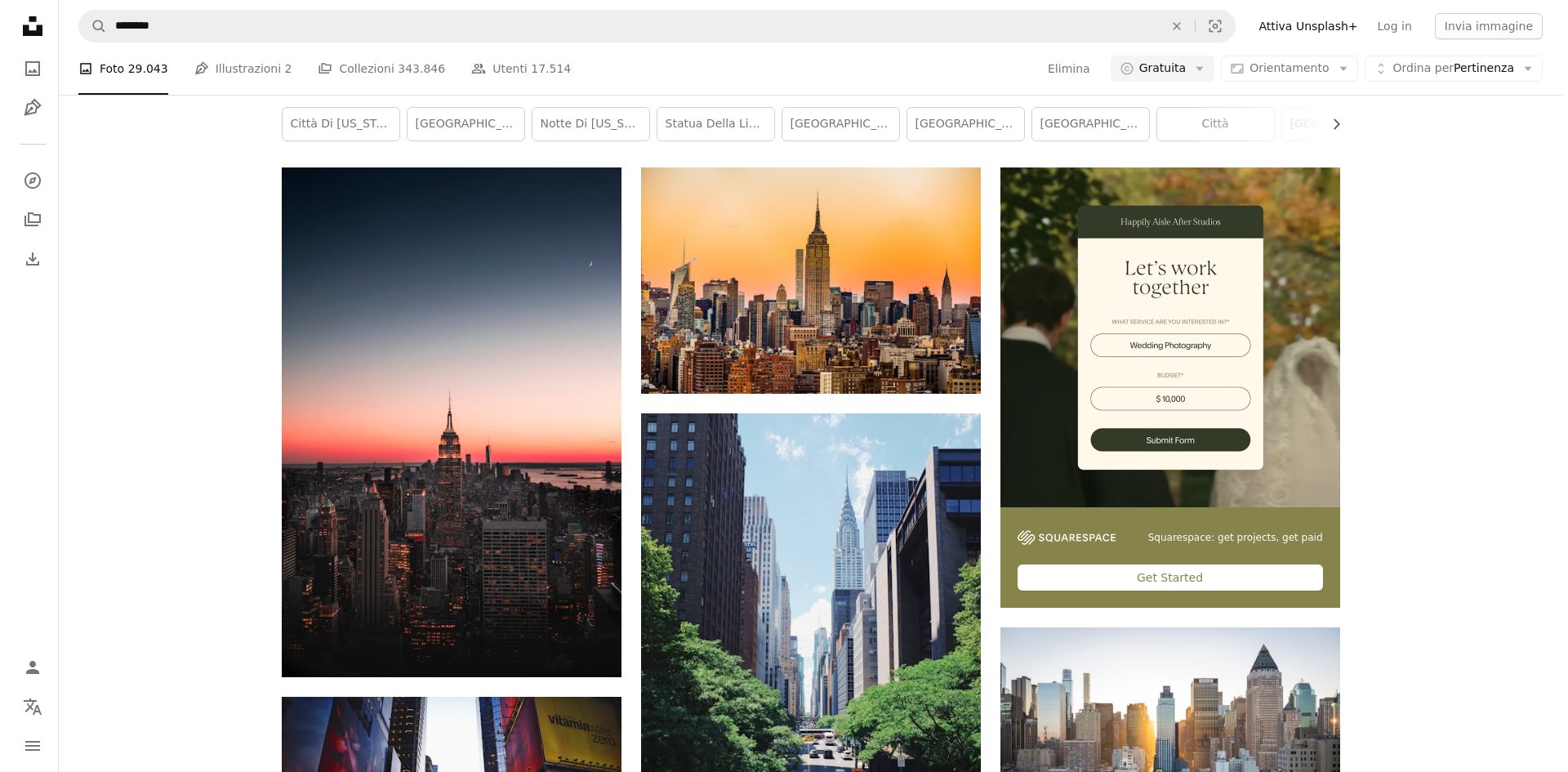
scroll to position [4331, 0]
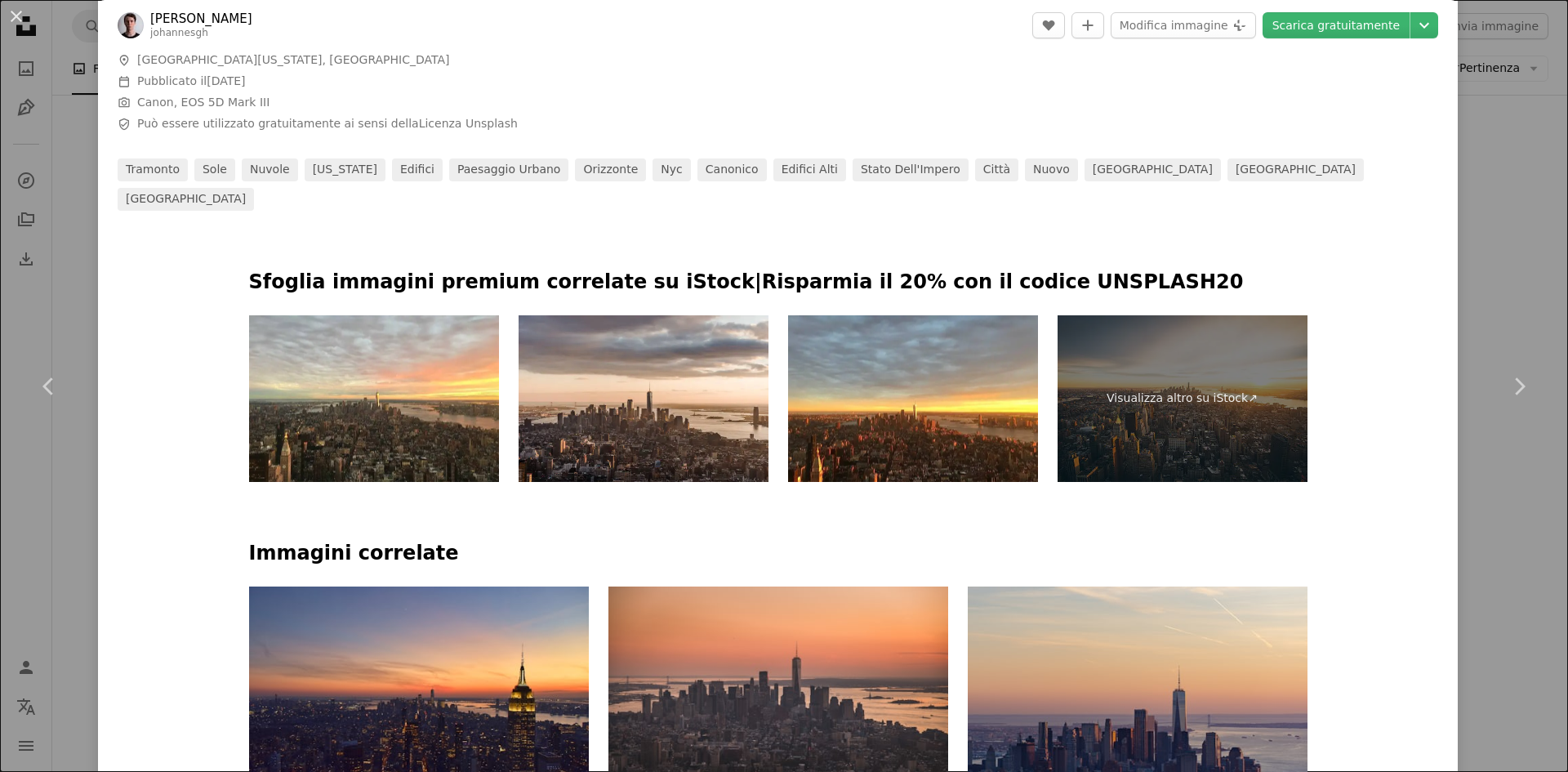
scroll to position [817, 0]
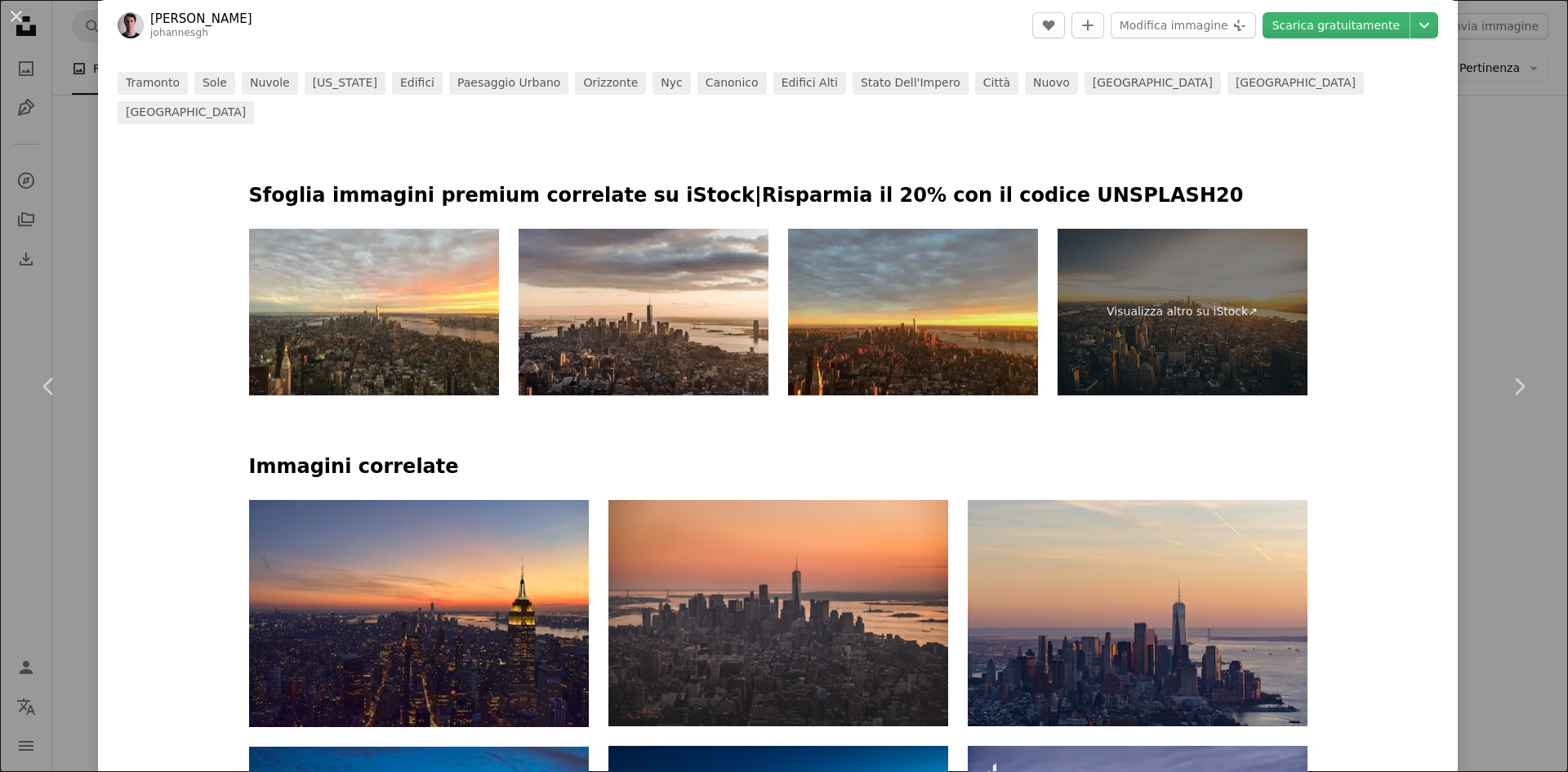
click at [938, 294] on img at bounding box center [913, 312] width 250 height 167
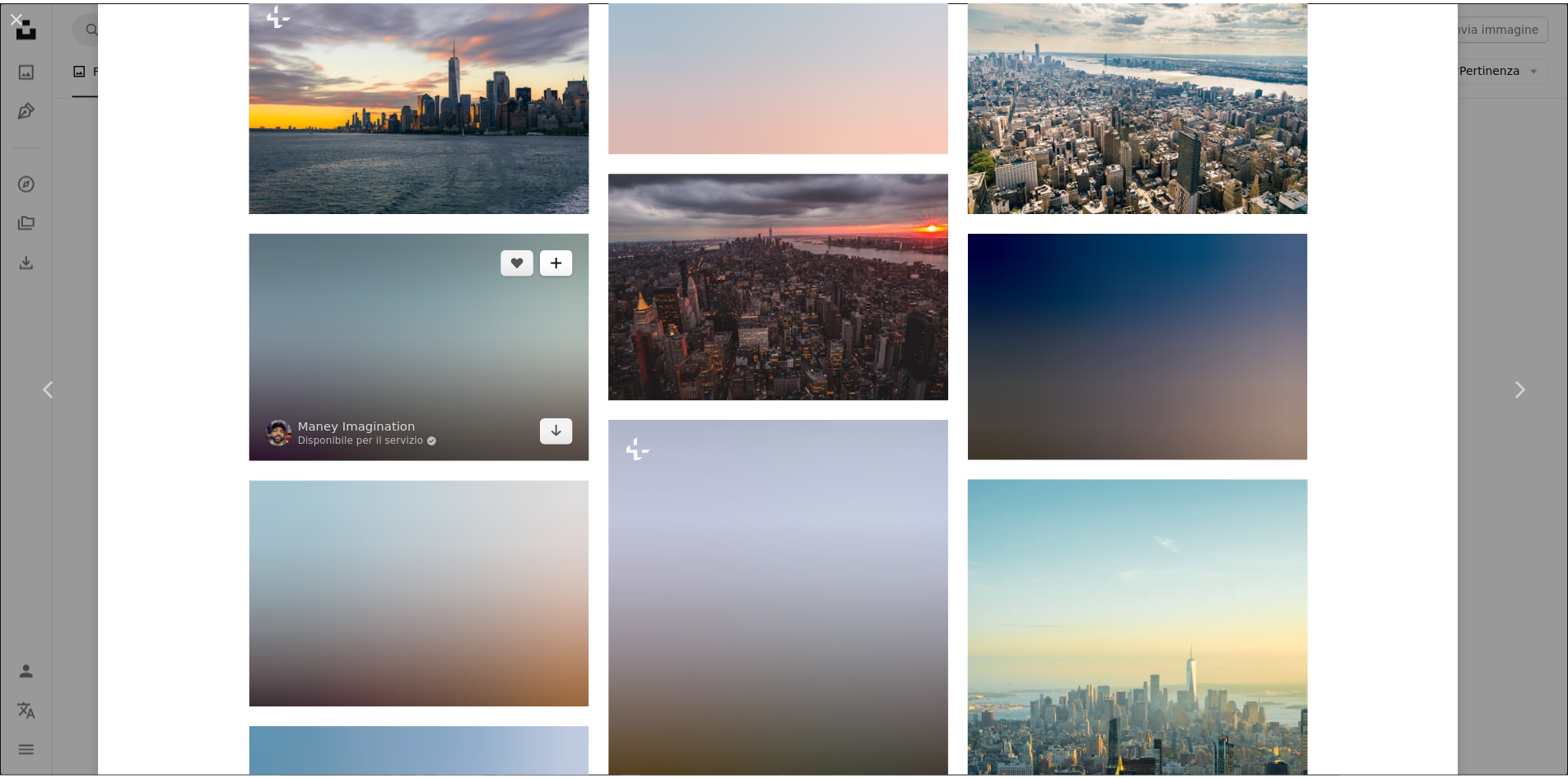
scroll to position [2059, 0]
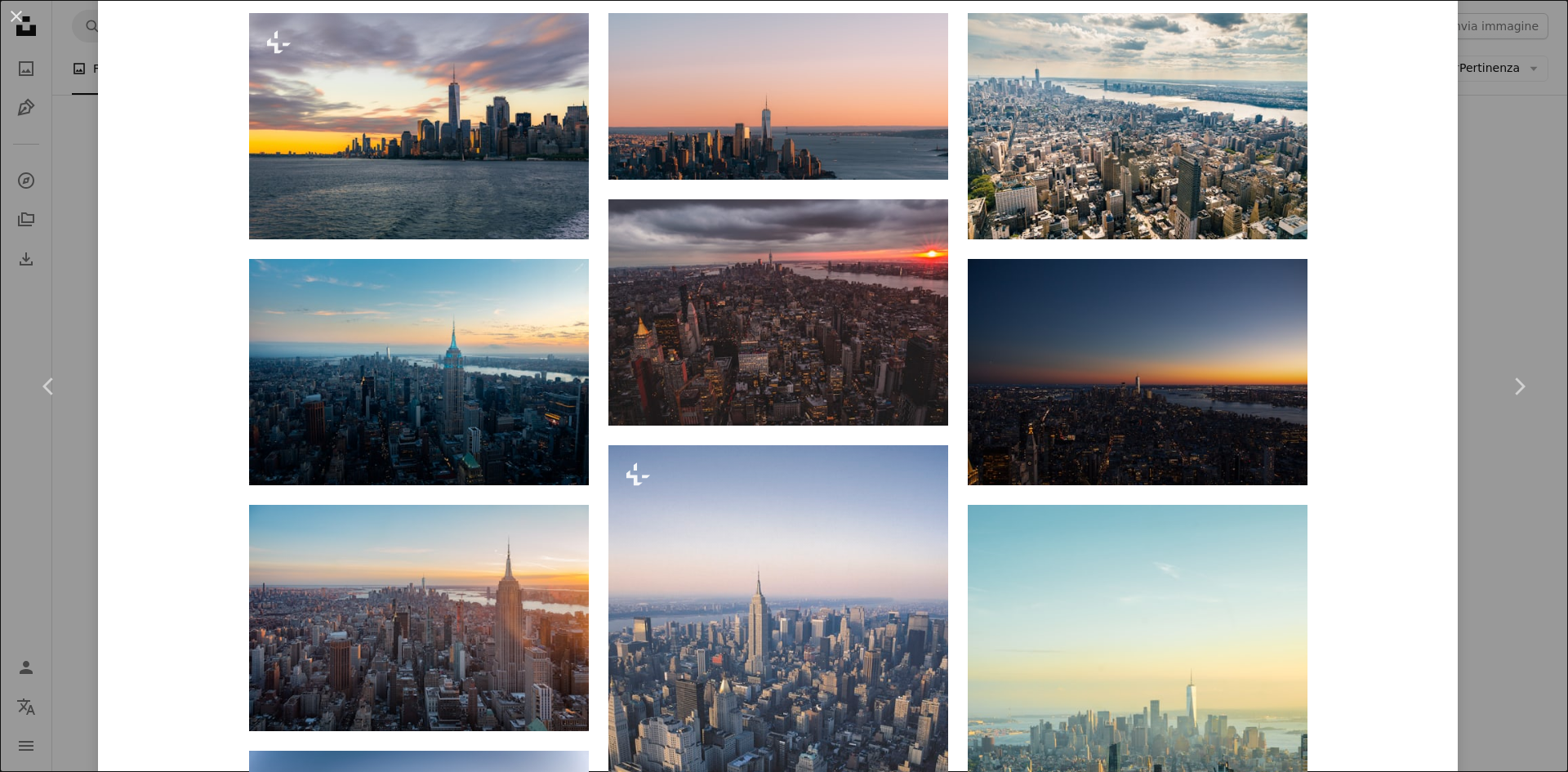
click at [1484, 257] on div "An X shape Chevron left Chevron right [PERSON_NAME] johannesgh A heart A plus s…" at bounding box center [784, 386] width 1568 height 772
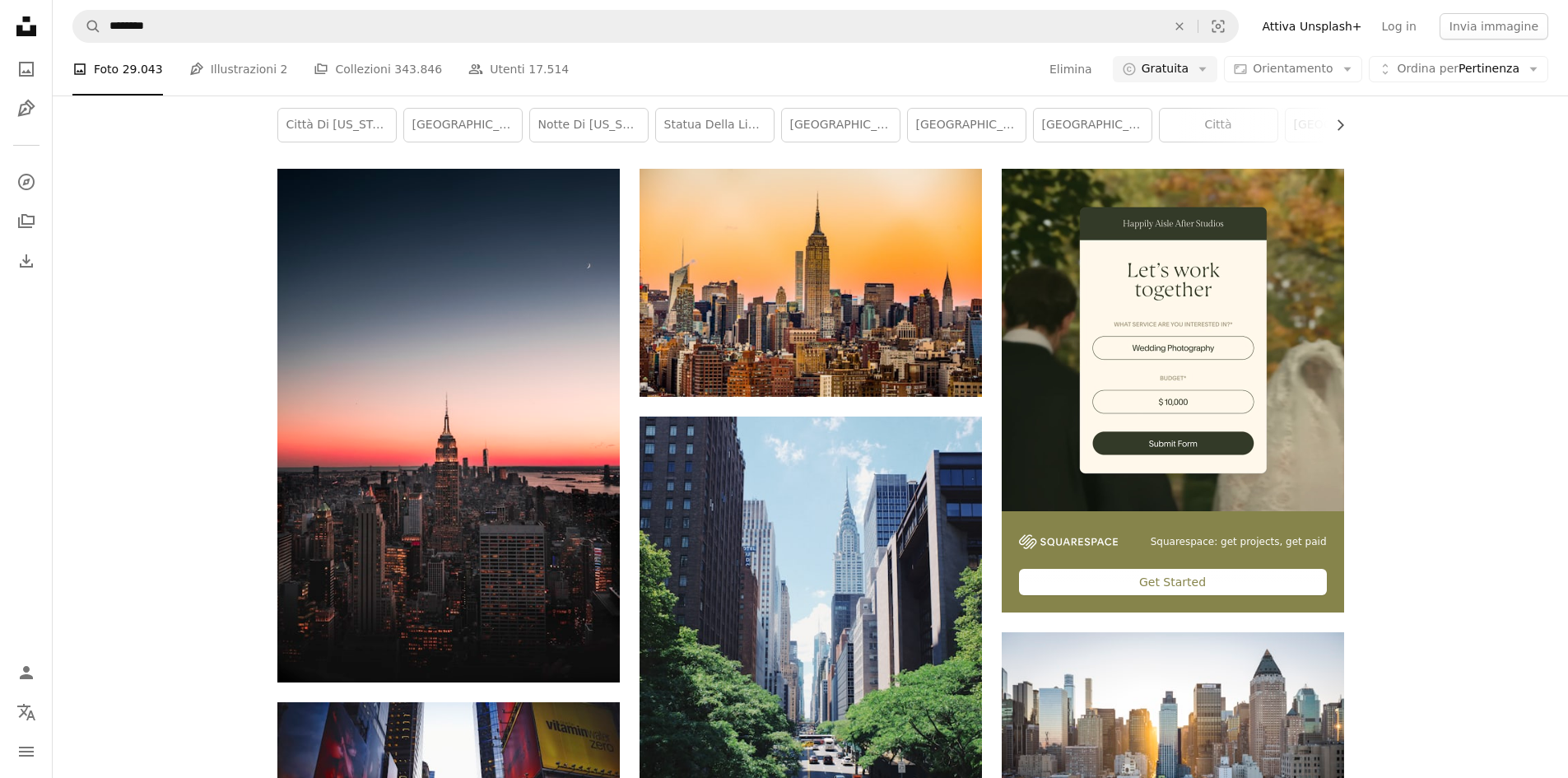
scroll to position [7494, 0]
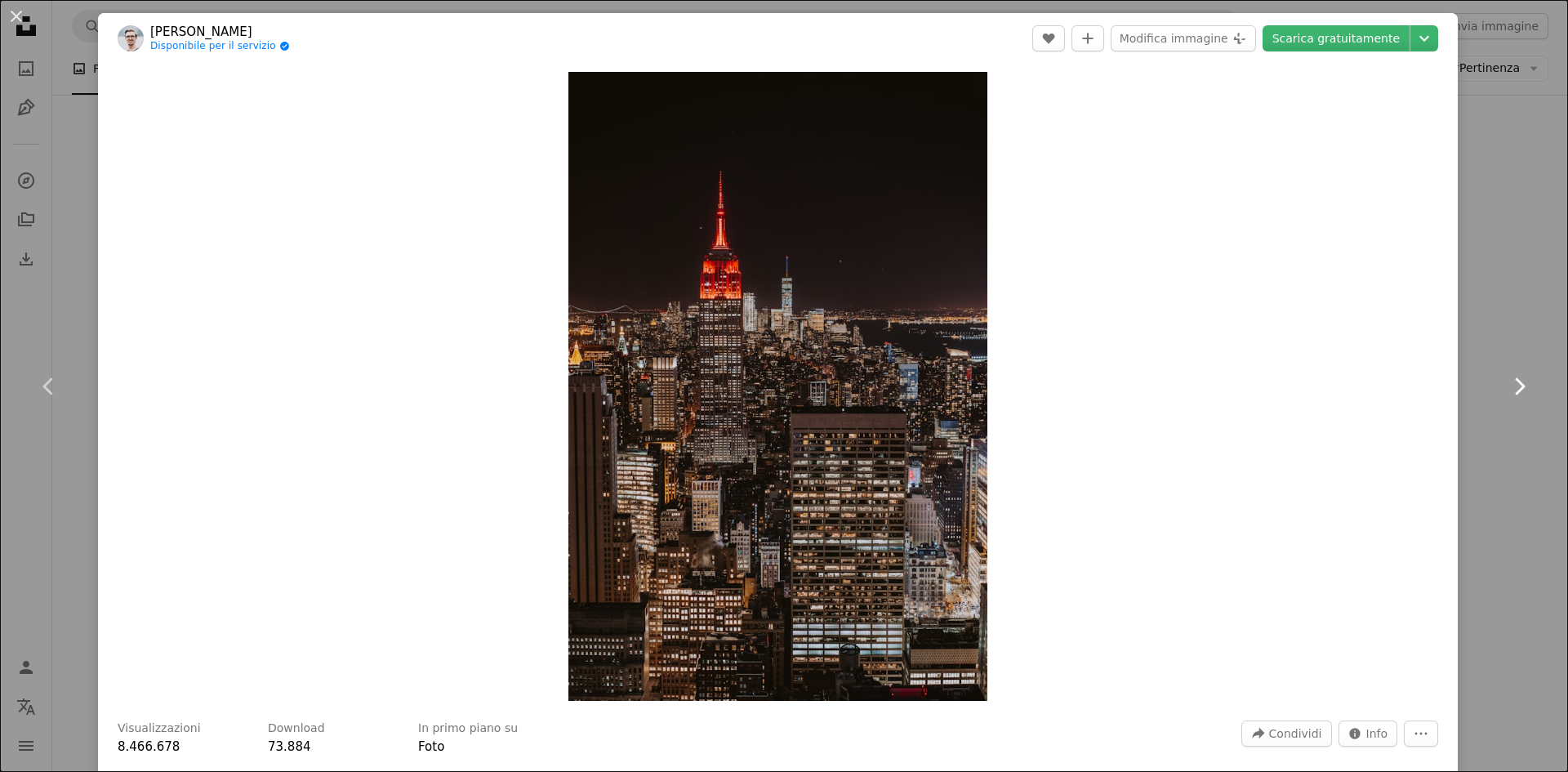
click at [1477, 309] on link "Chevron right" at bounding box center [1518, 386] width 98 height 157
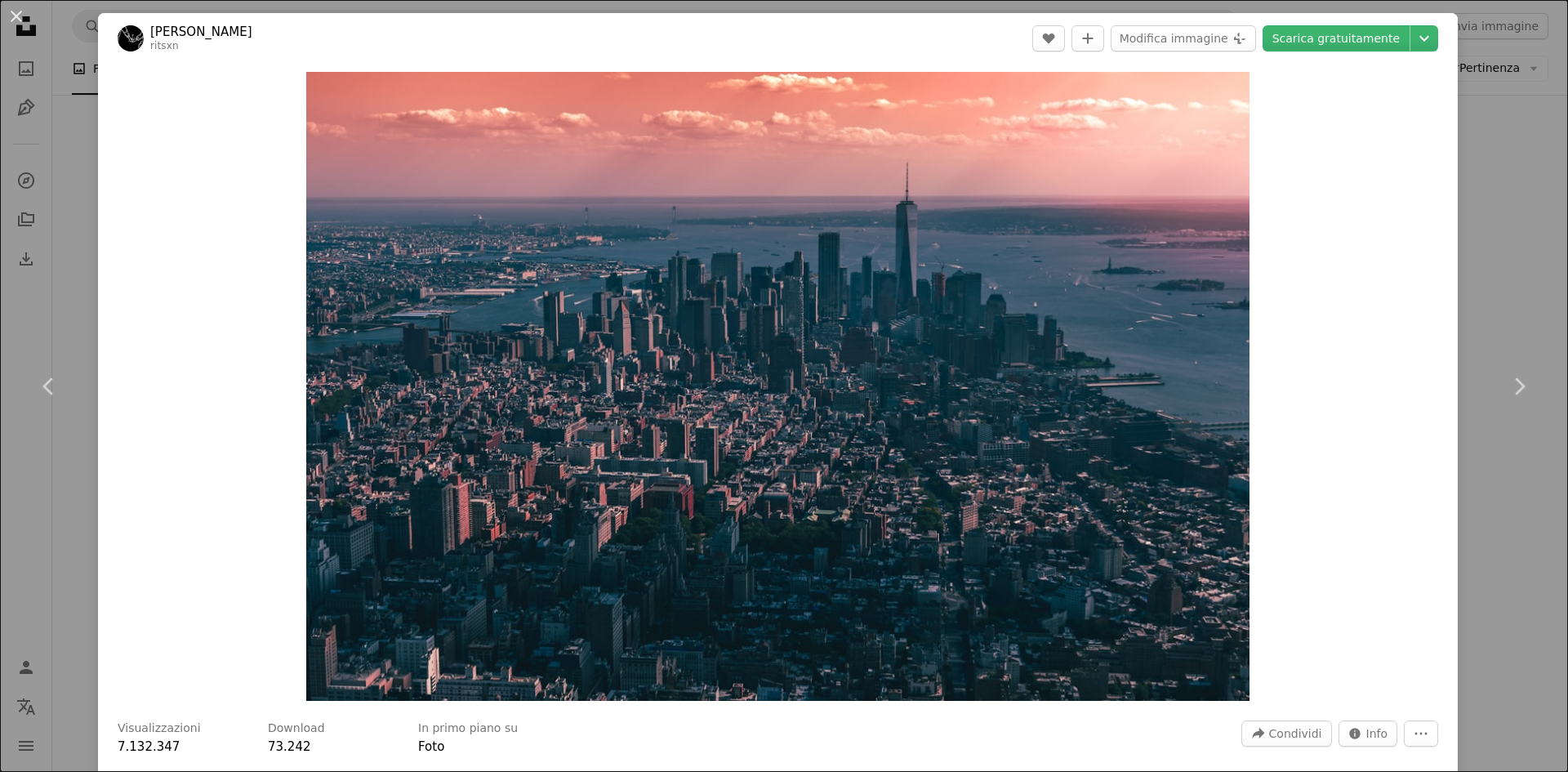
click at [1484, 252] on div "An X shape Chevron left Chevron right [PERSON_NAME] ritsxn A heart A plus sign …" at bounding box center [784, 386] width 1568 height 772
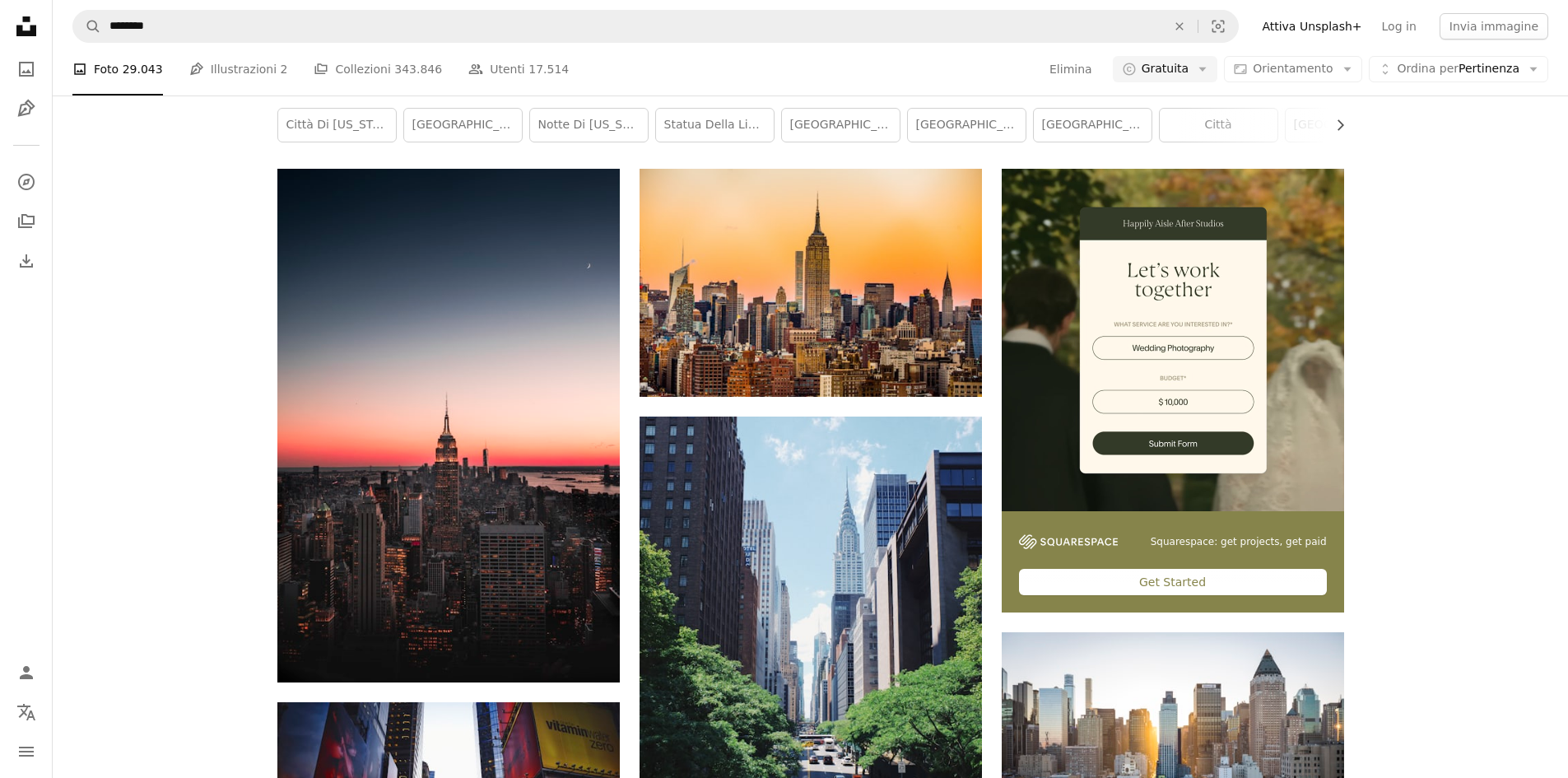
drag, startPoint x: 1404, startPoint y: 552, endPoint x: 1251, endPoint y: 214, distance: 371.0
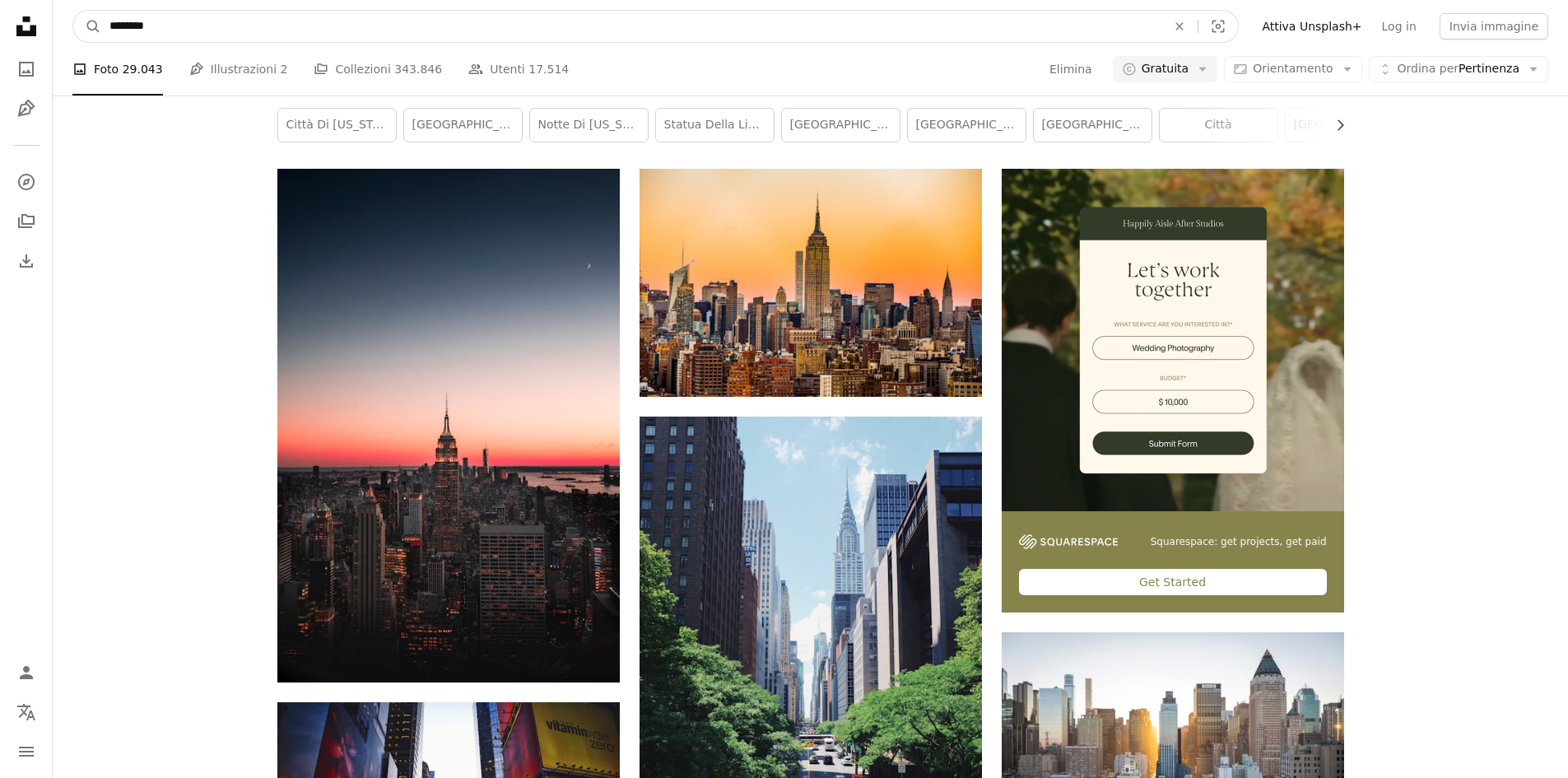
click at [214, 41] on input "********" at bounding box center [631, 27] width 1060 height 31
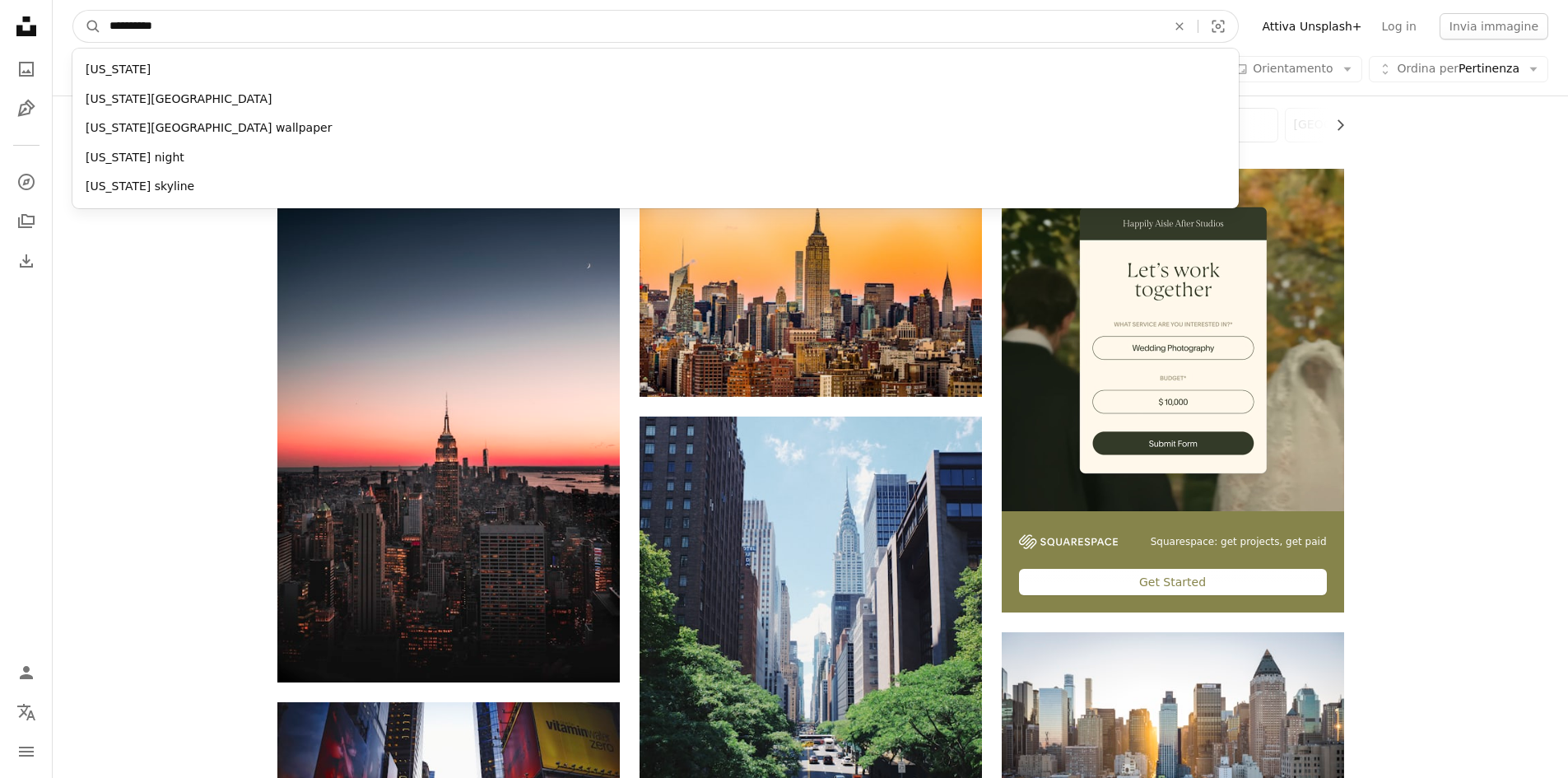
type input "**********"
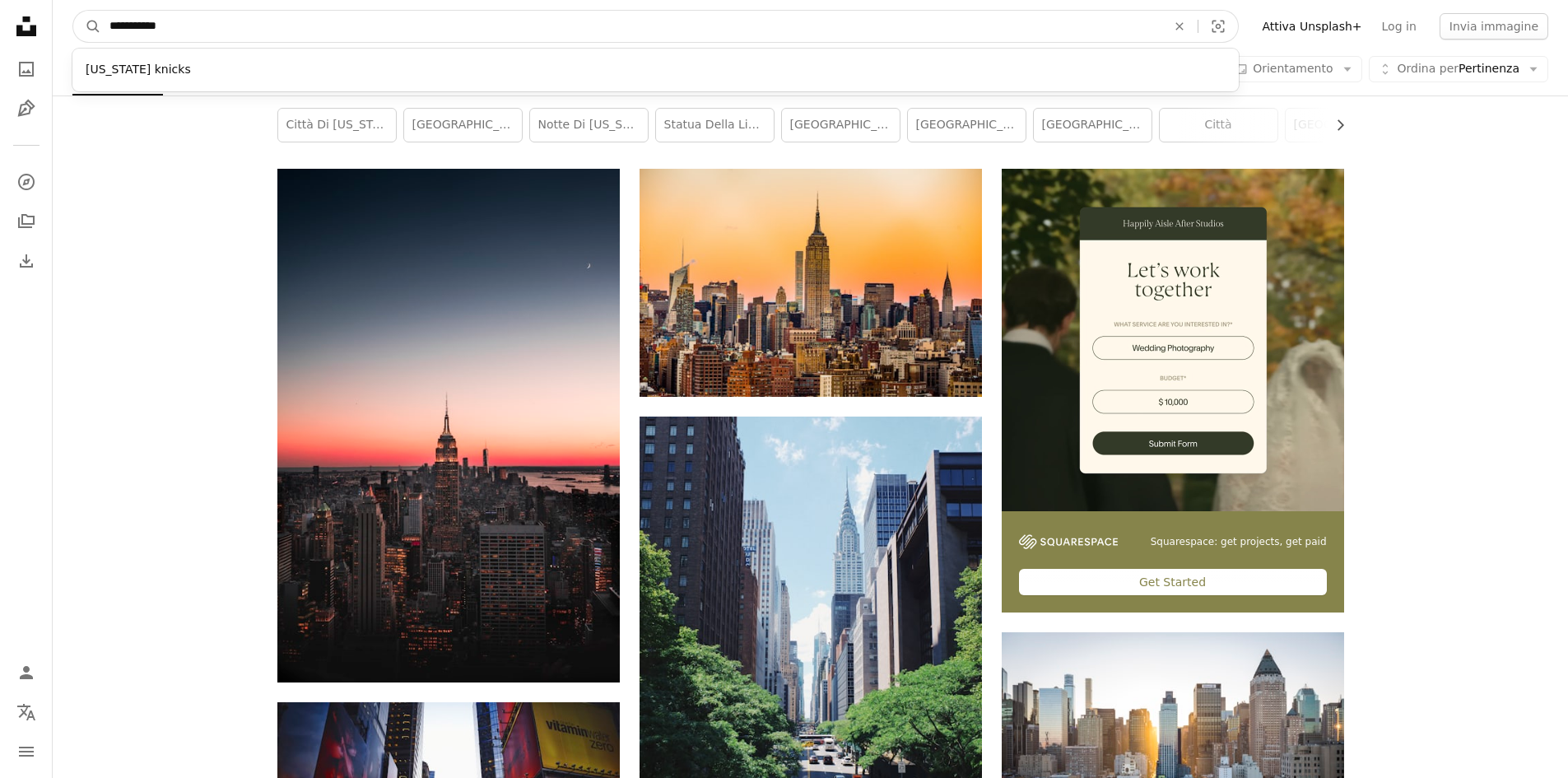
click button "A magnifying glass" at bounding box center [87, 27] width 28 height 31
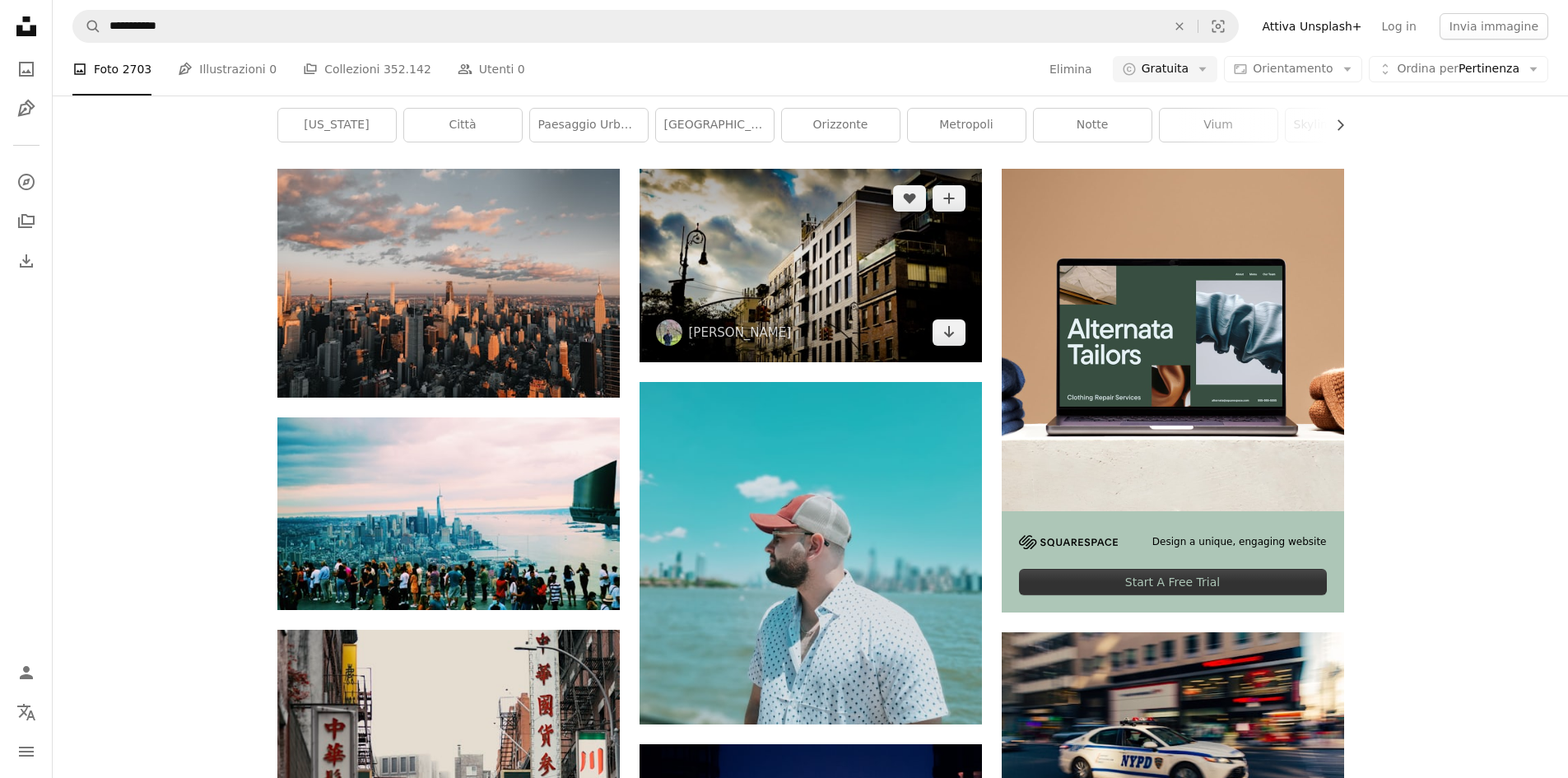
scroll to position [165, 0]
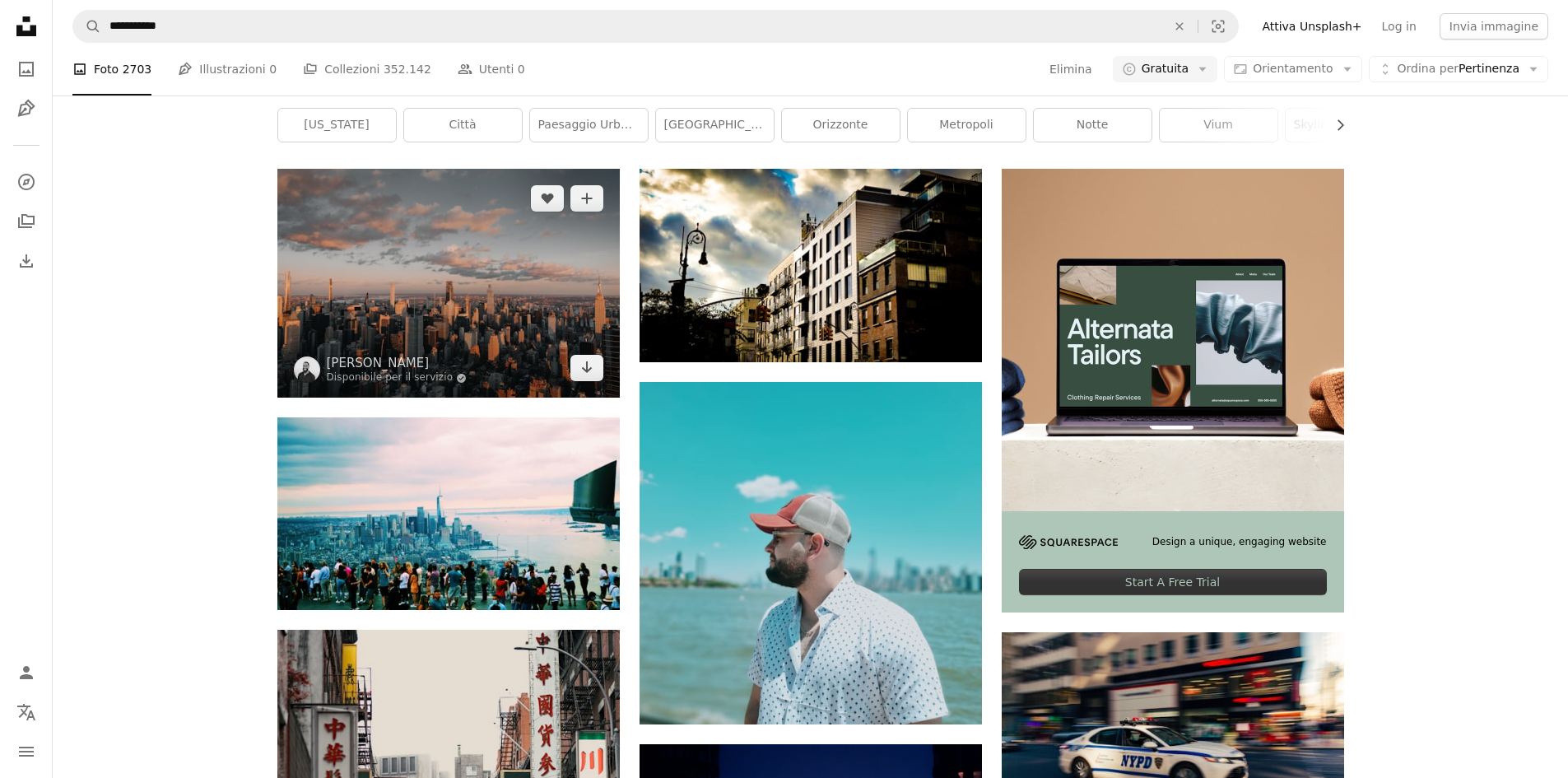
click at [409, 387] on img at bounding box center [448, 282] width 342 height 228
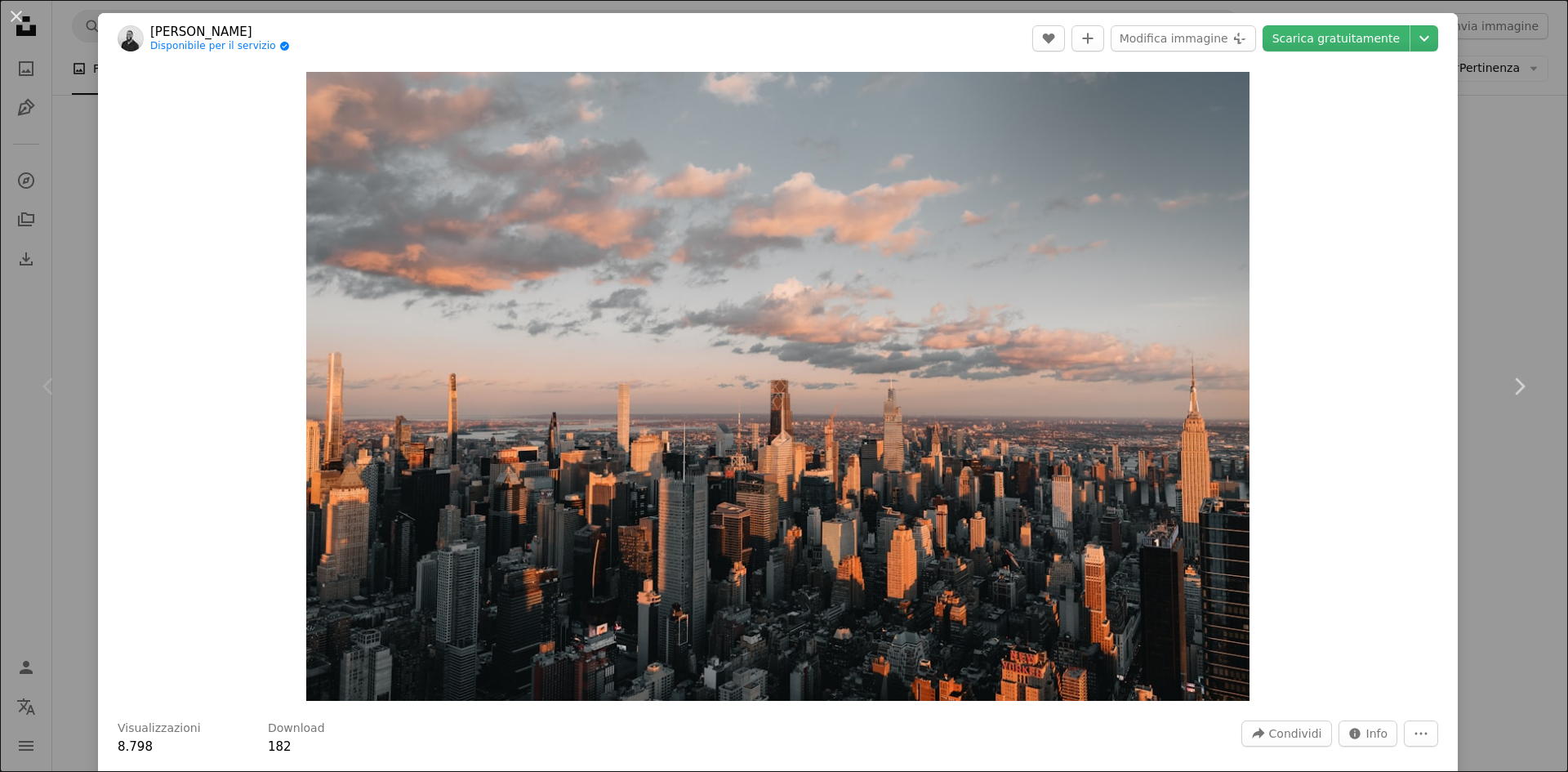
click at [1514, 304] on div "An X shape Chevron left Chevron right [PERSON_NAME] Disponibile per il servizio…" at bounding box center [784, 386] width 1568 height 772
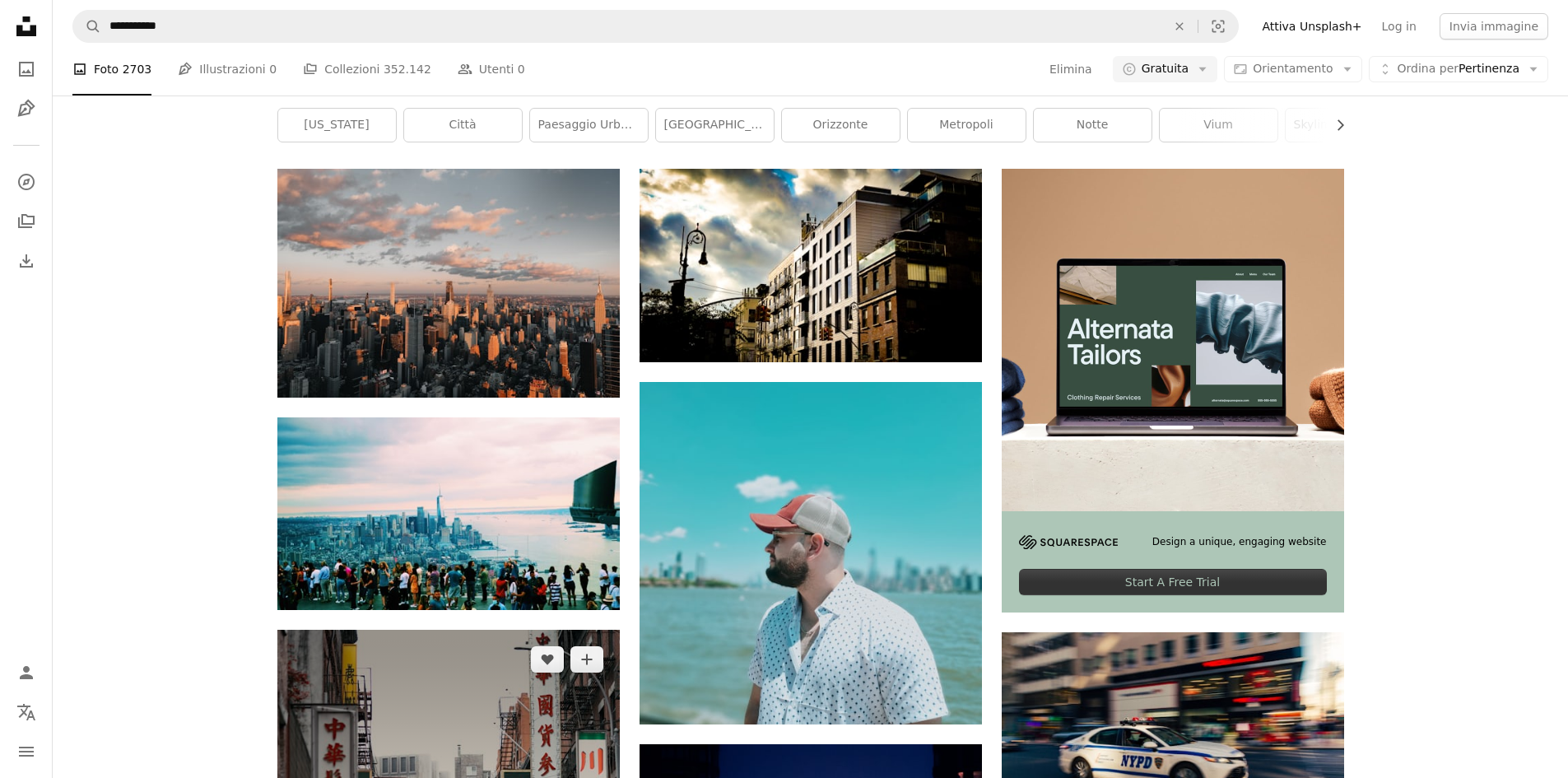
scroll to position [1317, 0]
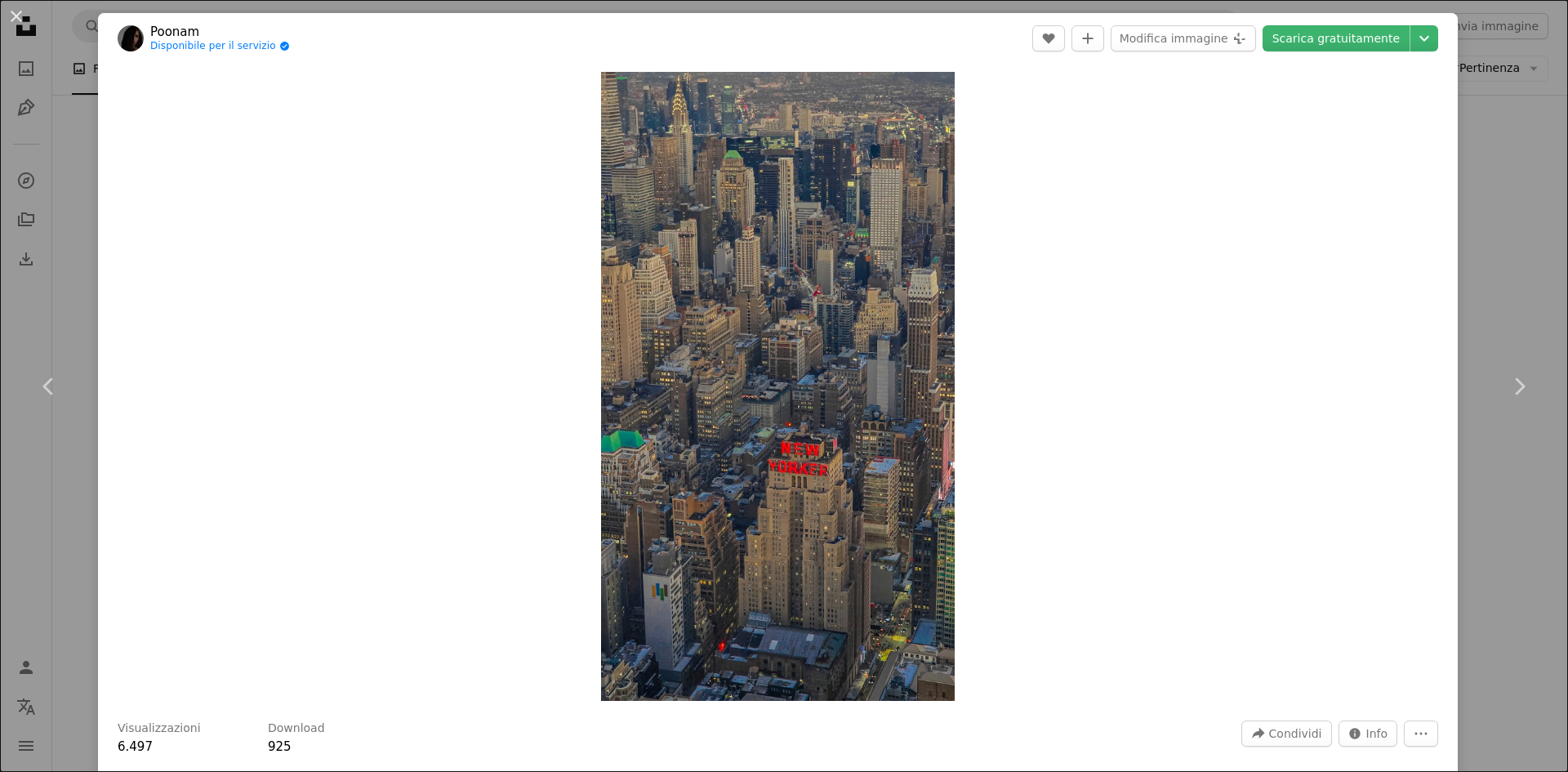
click at [1496, 279] on div "An X shape Chevron left Chevron right [PERSON_NAME] Disponibile per il servizio…" at bounding box center [784, 386] width 1568 height 772
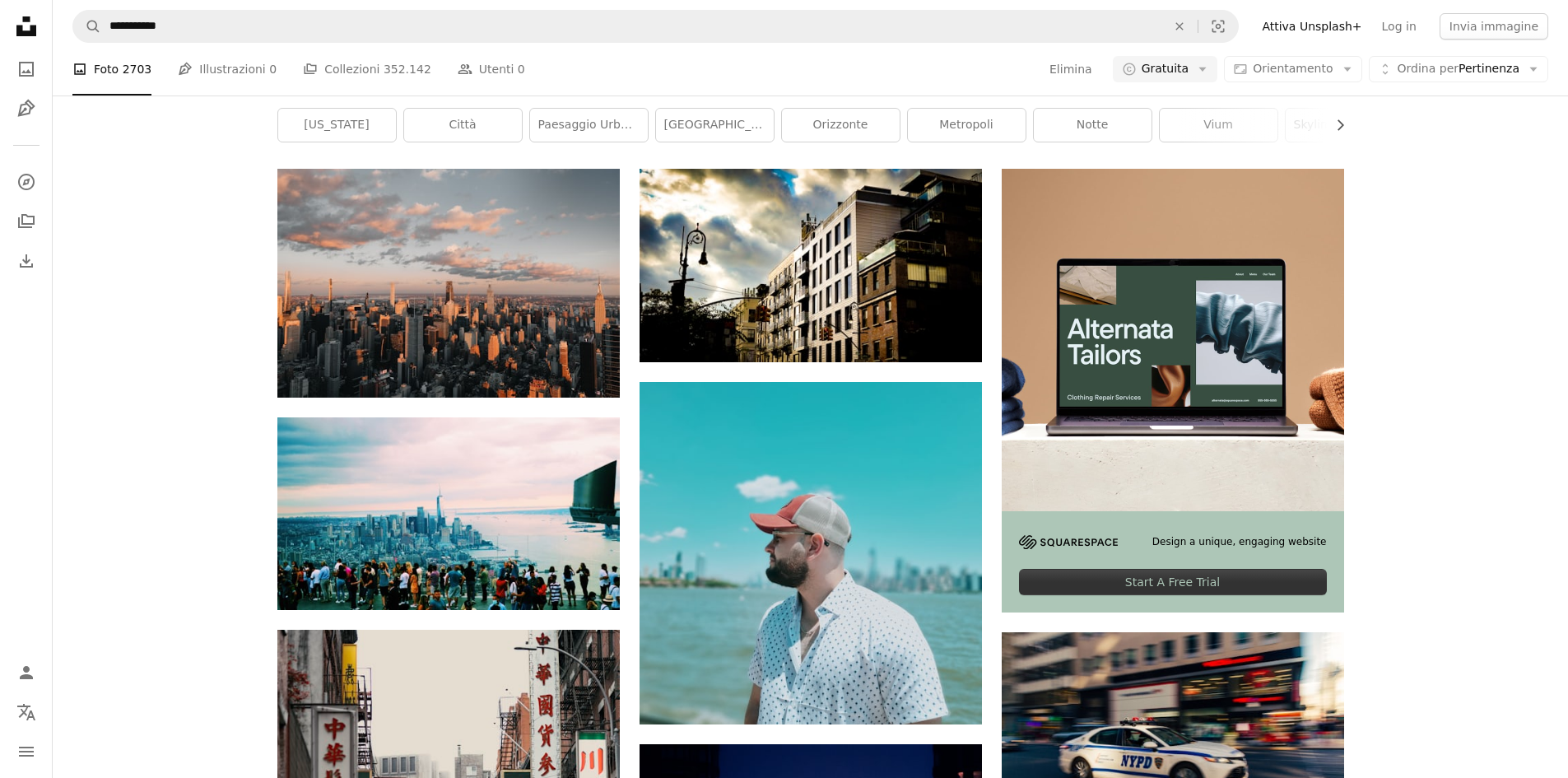
scroll to position [2306, 0]
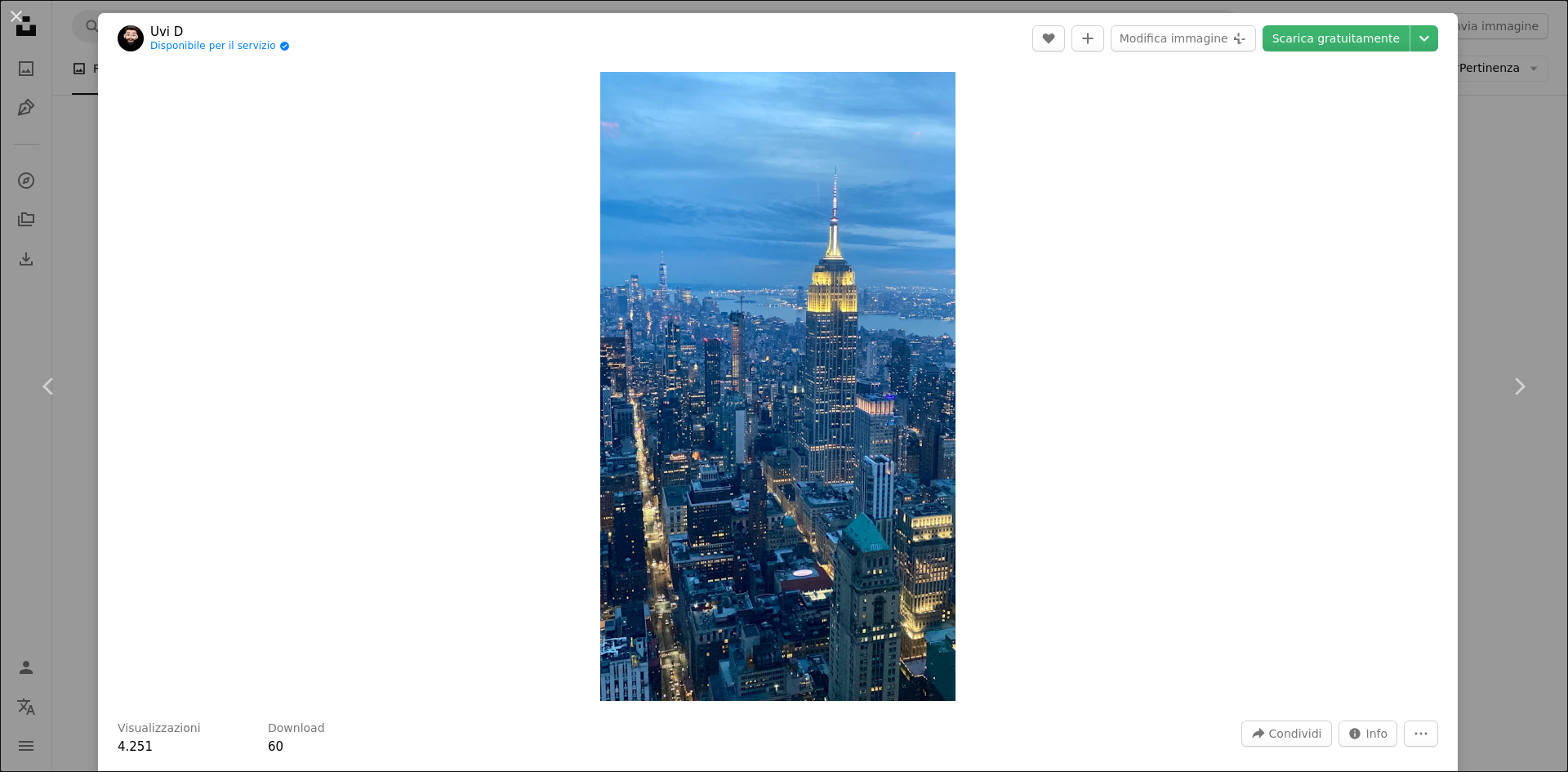
click at [1469, 257] on div "An X shape Chevron left Chevron right Uvi D Disponibile per il servizio A check…" at bounding box center [784, 386] width 1568 height 772
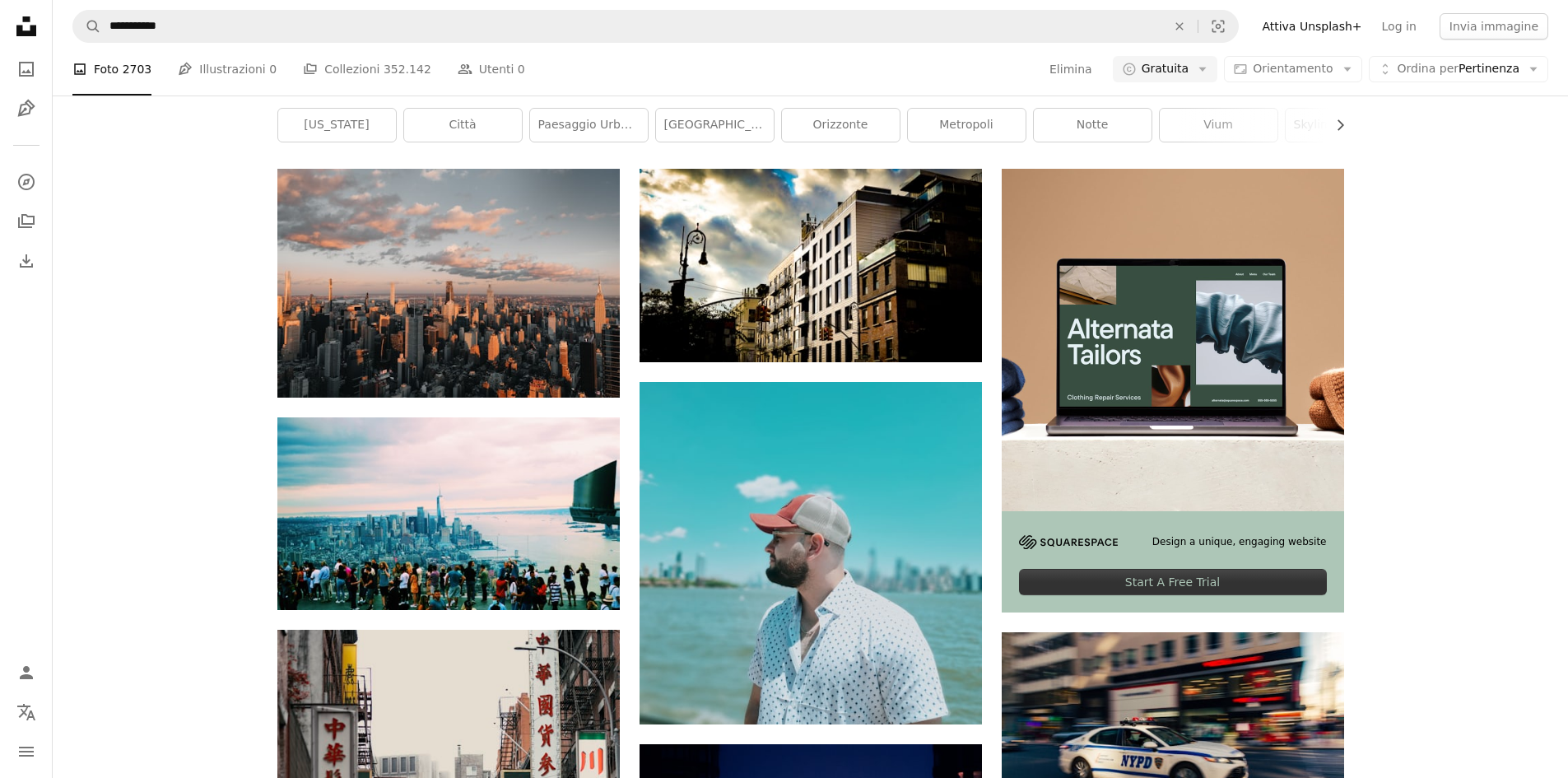
scroll to position [6036, 0]
